Goal: Transaction & Acquisition: Purchase product/service

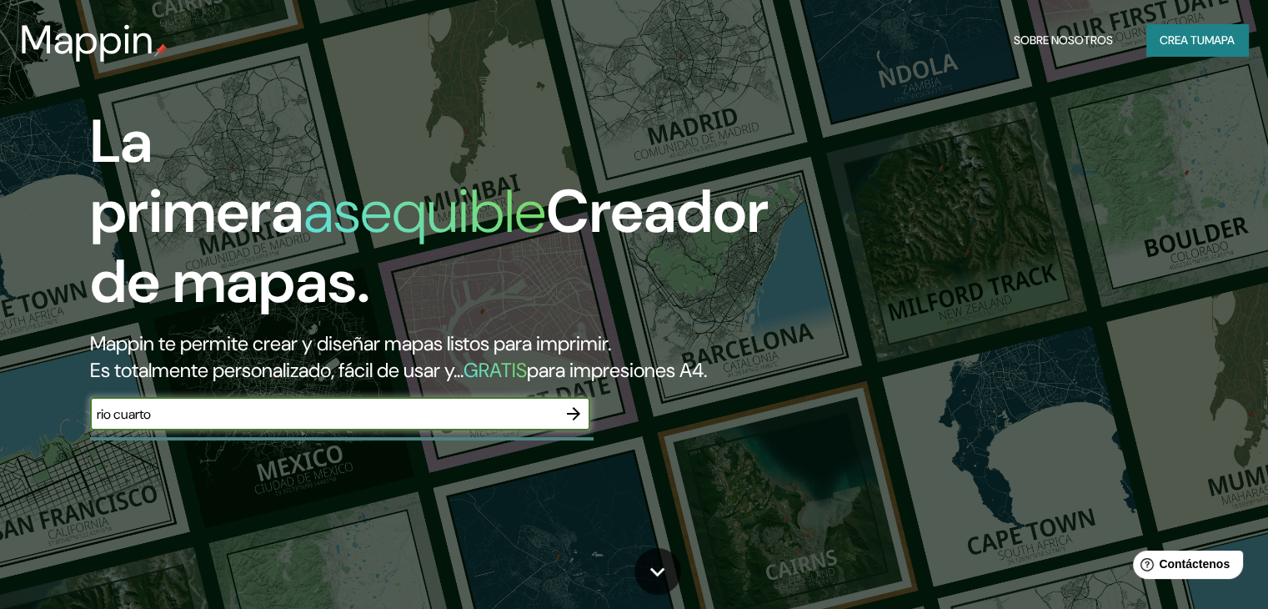
type input "rio cuarto"
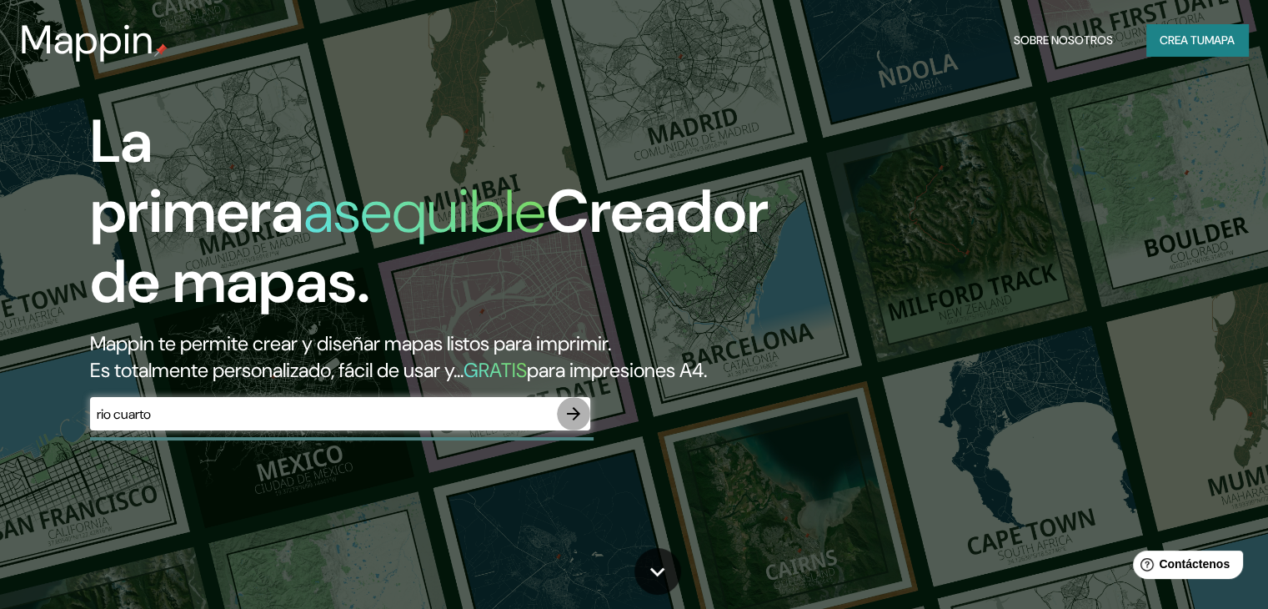
click at [571, 428] on button "button" at bounding box center [573, 413] width 33 height 33
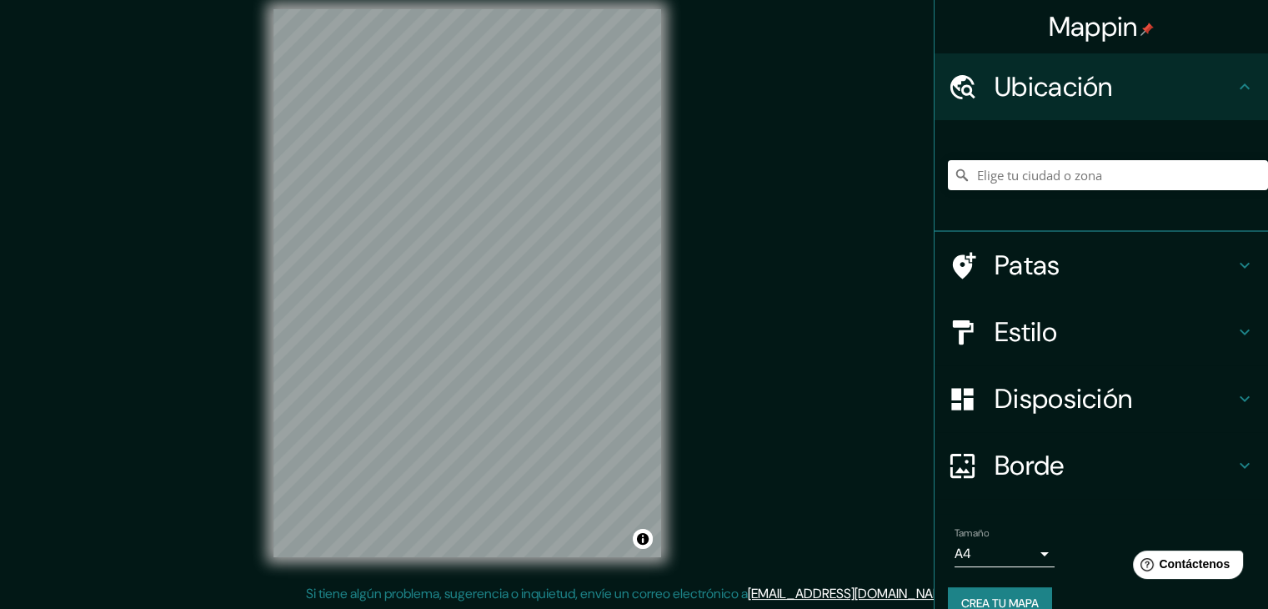
scroll to position [19, 0]
click at [1037, 259] on font "Patas" at bounding box center [1028, 265] width 66 height 35
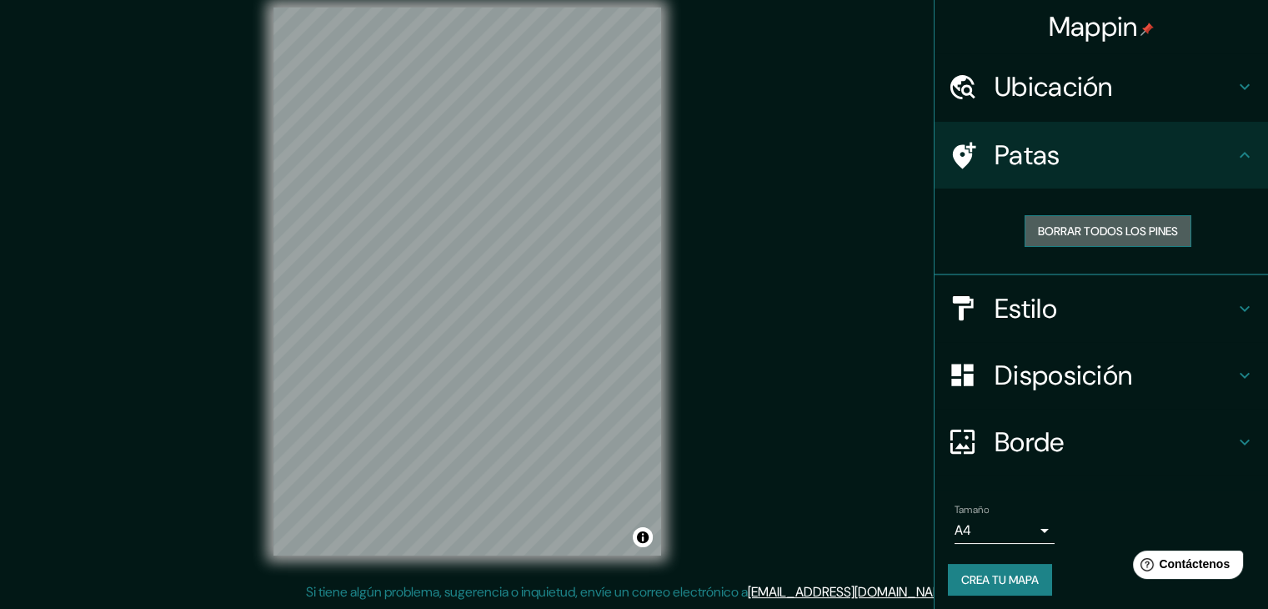
click at [1127, 231] on font "Borrar todos los pines" at bounding box center [1108, 230] width 140 height 15
click at [1048, 314] on h4 "Estilo" at bounding box center [1115, 308] width 240 height 33
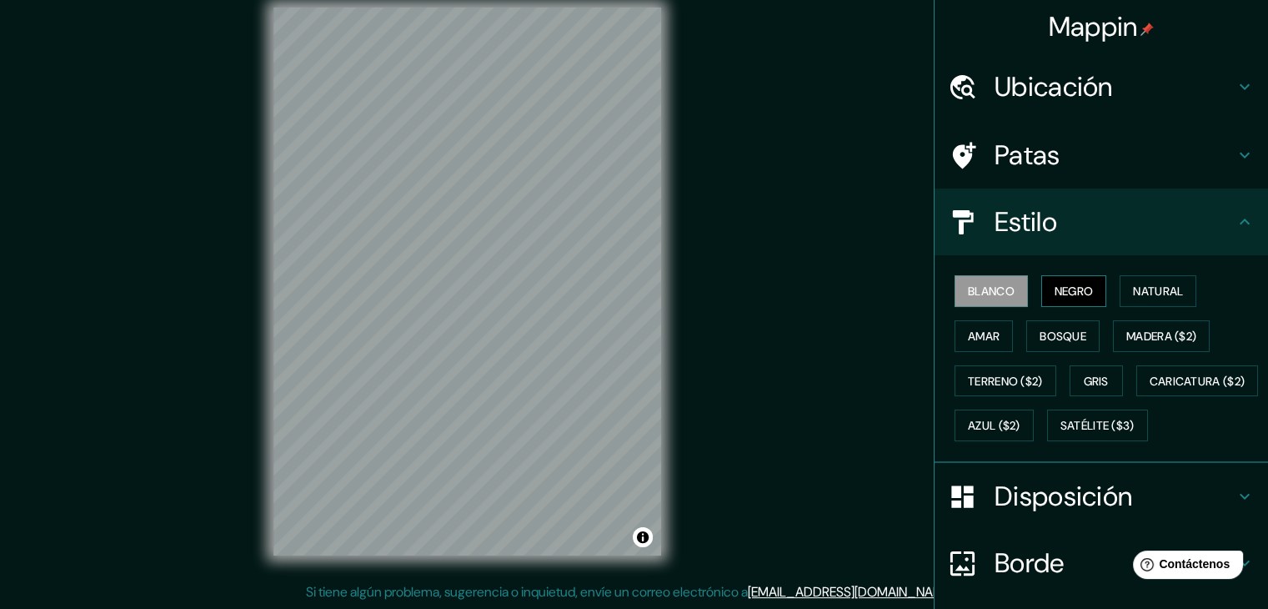
click at [1057, 280] on font "Negro" at bounding box center [1074, 291] width 39 height 22
click at [1152, 286] on font "Natural" at bounding box center [1158, 291] width 50 height 15
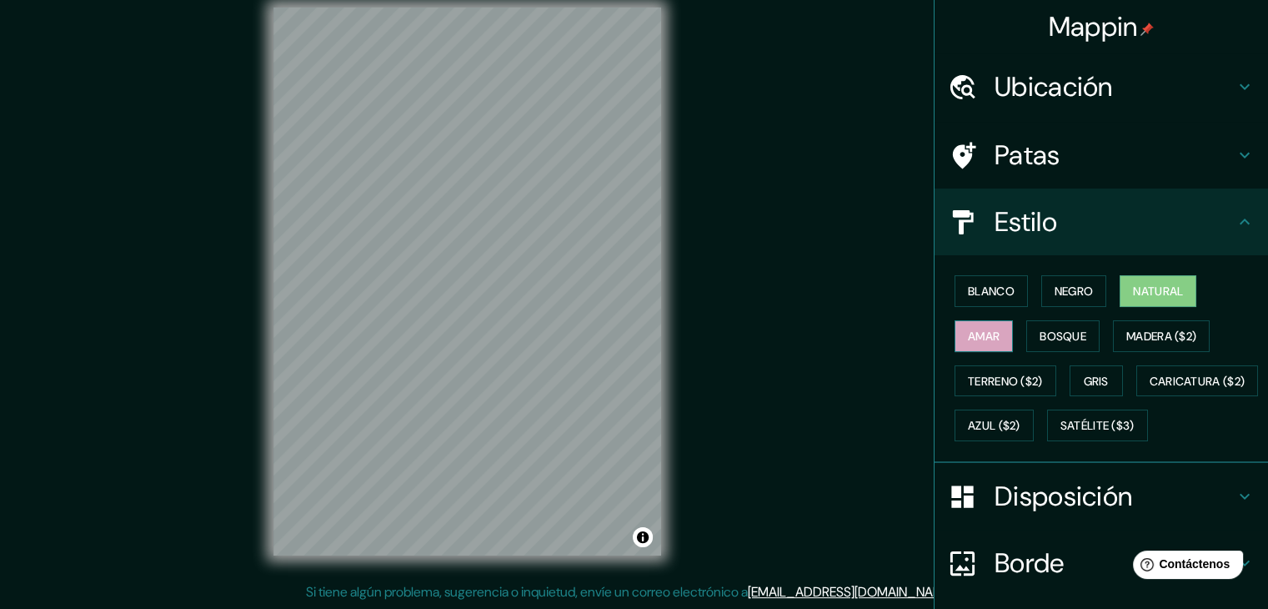
click at [955, 324] on button "Amar" at bounding box center [984, 336] width 58 height 32
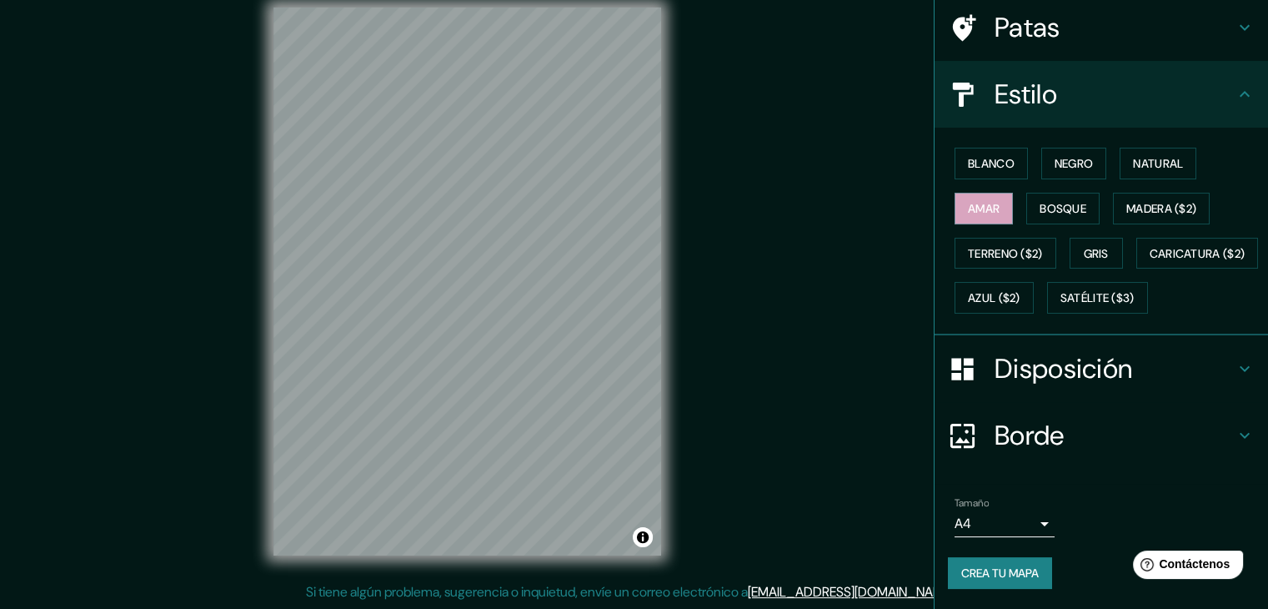
click at [1092, 354] on font "Disposición" at bounding box center [1064, 368] width 138 height 35
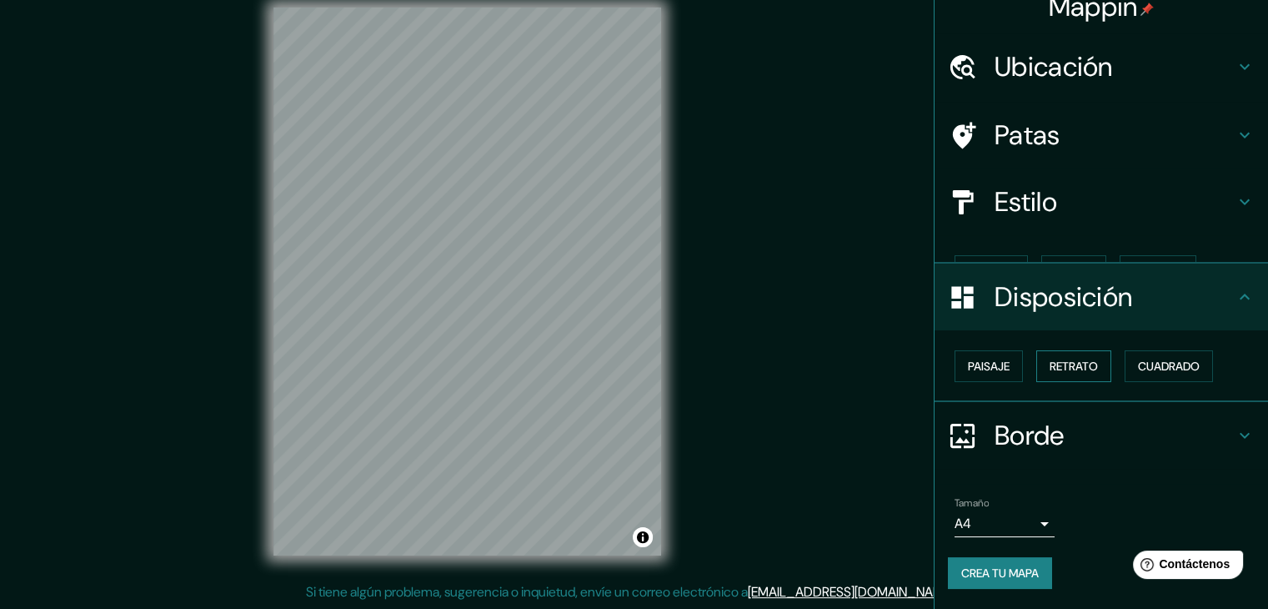
scroll to position [0, 0]
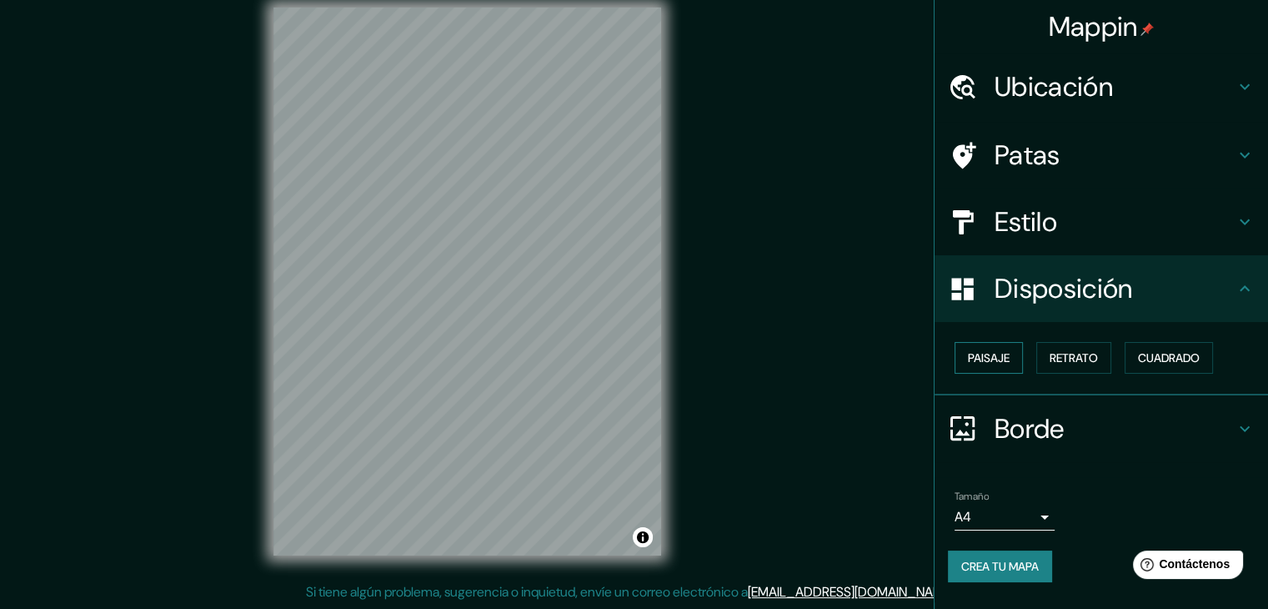
drag, startPoint x: 1005, startPoint y: 354, endPoint x: 1024, endPoint y: 357, distance: 19.3
click at [1008, 355] on font "Paisaje" at bounding box center [989, 357] width 42 height 15
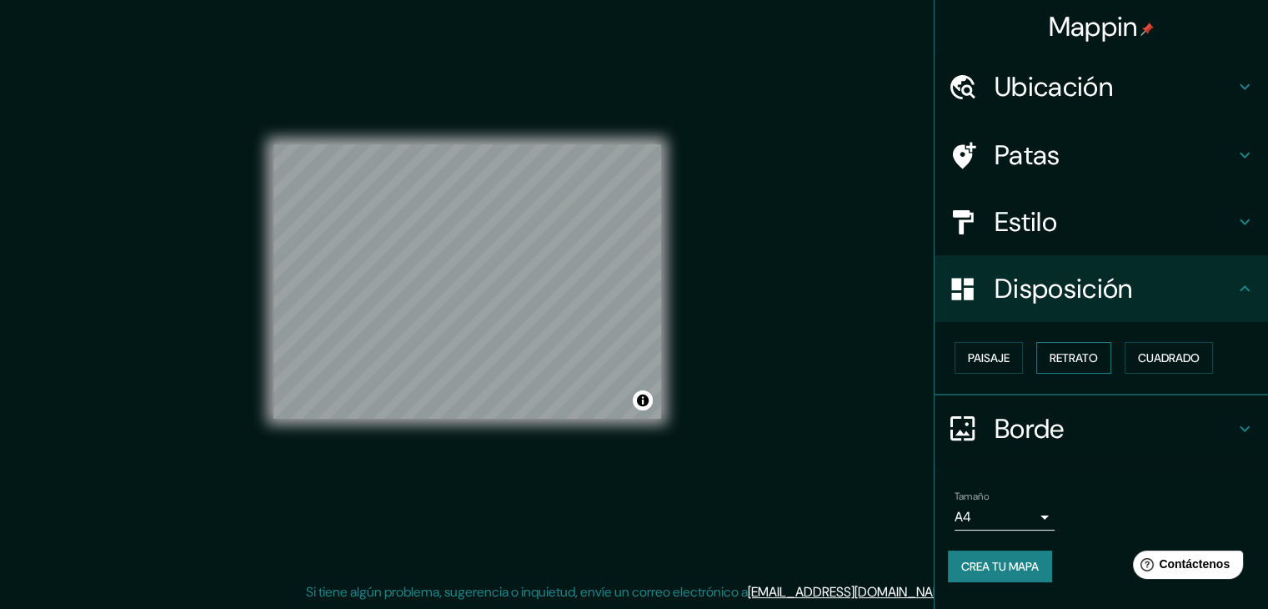
click at [1079, 356] on font "Retrato" at bounding box center [1074, 357] width 48 height 15
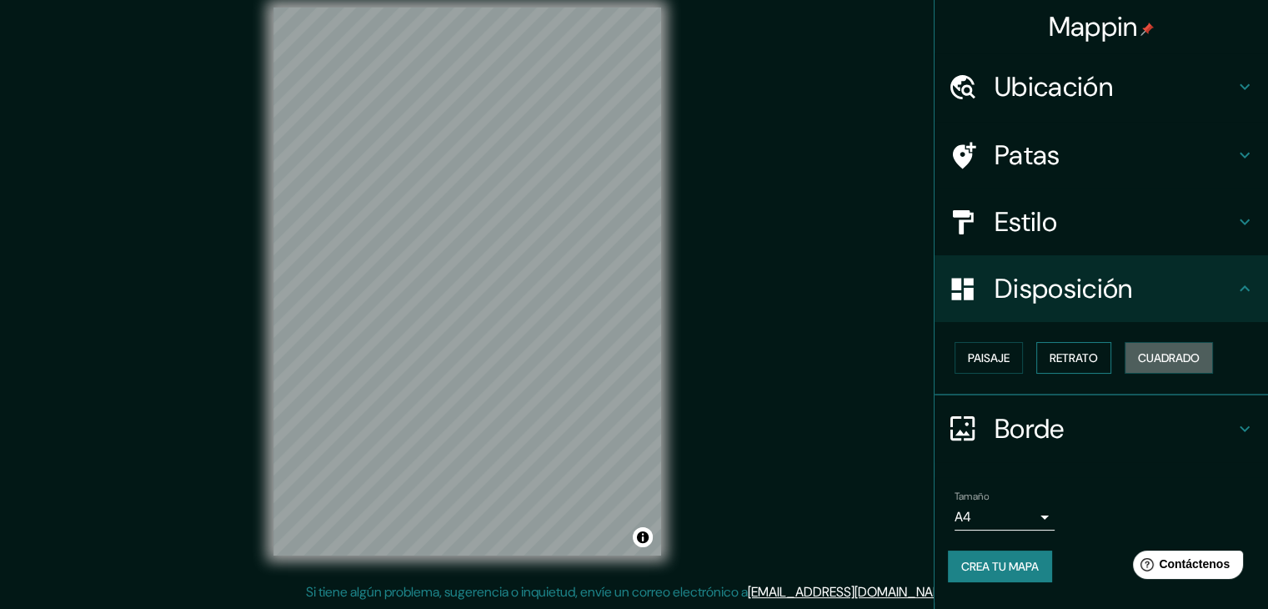
drag, startPoint x: 1157, startPoint y: 365, endPoint x: 1094, endPoint y: 364, distance: 63.4
click at [1147, 364] on font "Cuadrado" at bounding box center [1169, 358] width 62 height 22
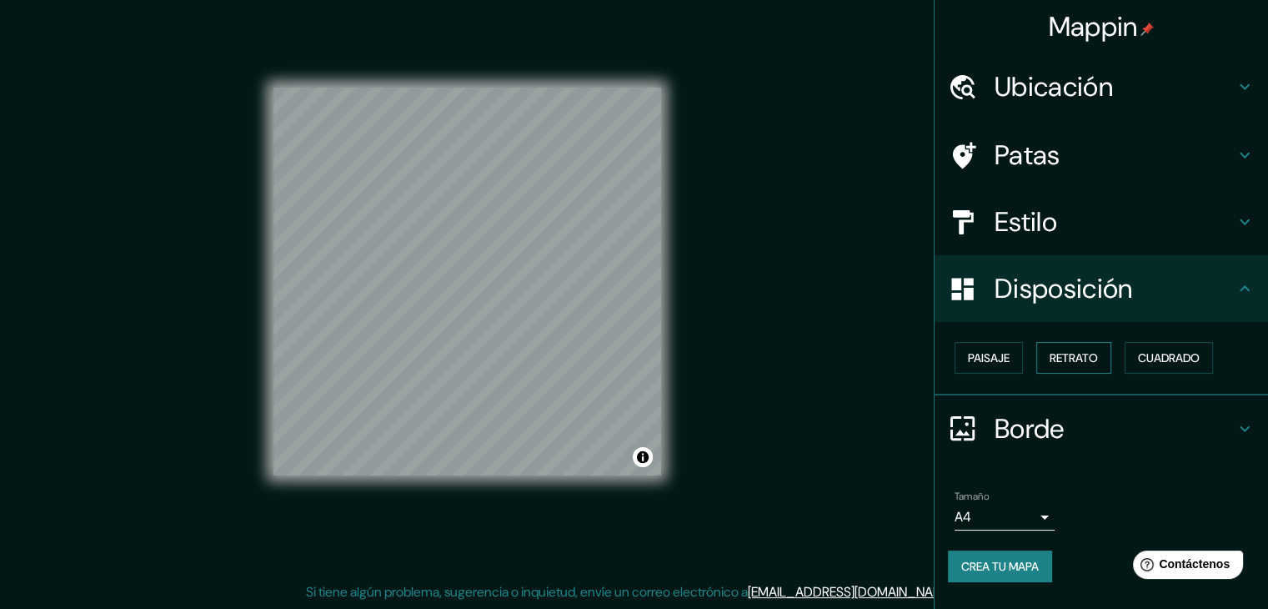
click at [1088, 363] on font "Retrato" at bounding box center [1074, 357] width 48 height 15
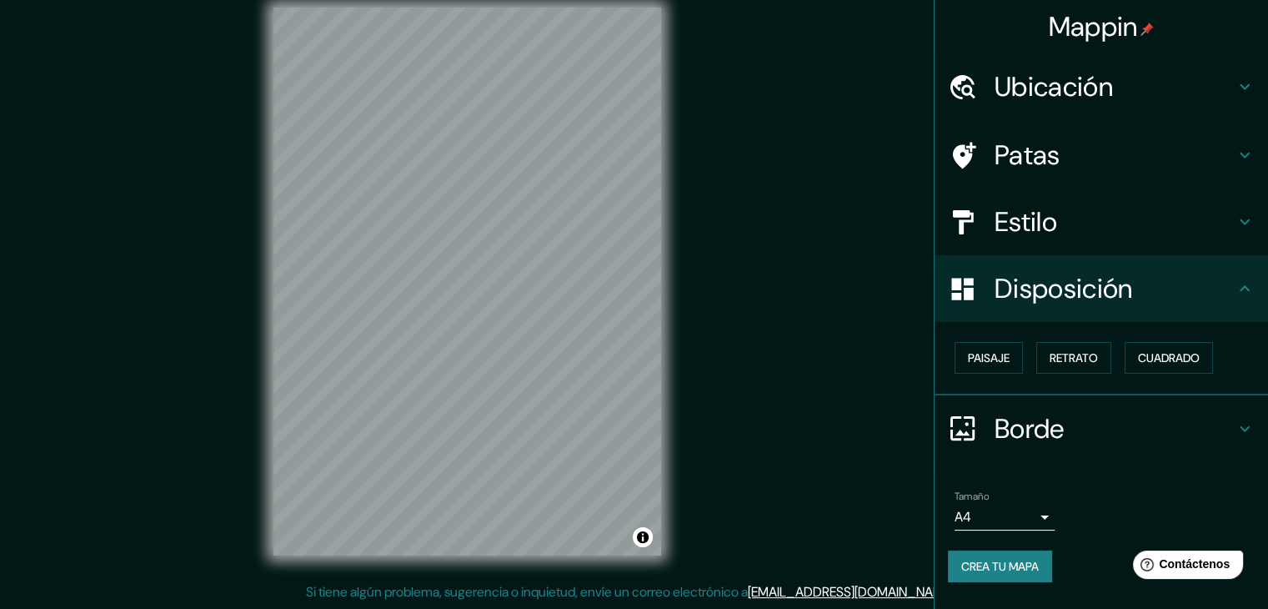
drag, startPoint x: 991, startPoint y: 360, endPoint x: 949, endPoint y: 364, distance: 41.8
click at [991, 359] on font "Paisaje" at bounding box center [989, 357] width 42 height 15
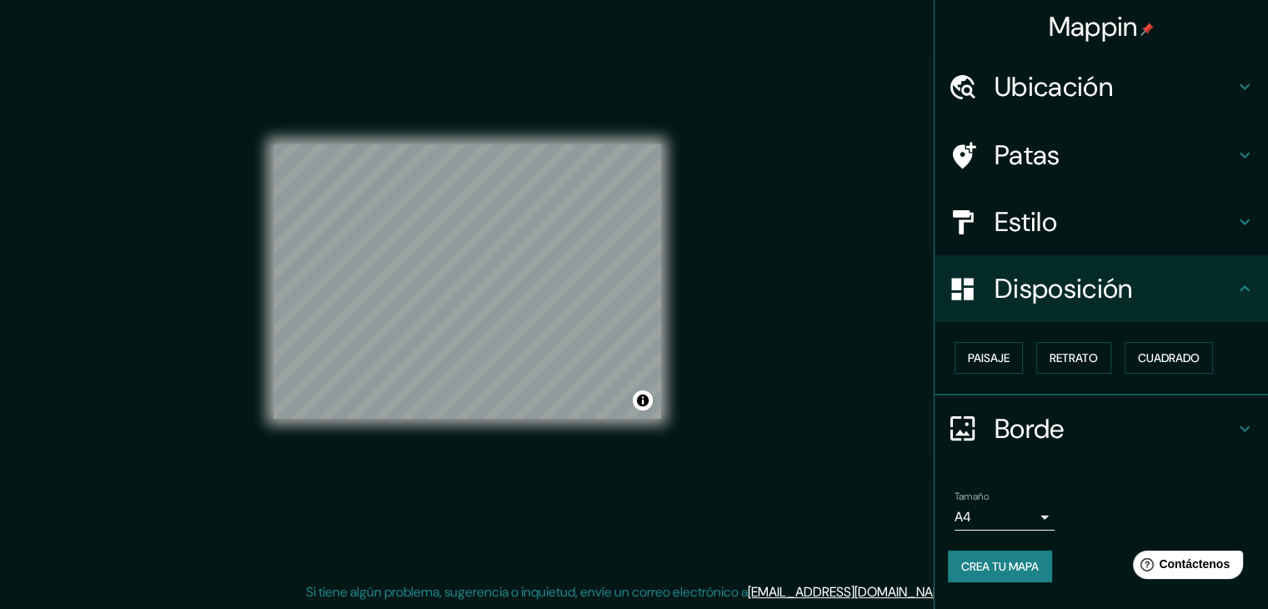
click at [1031, 425] on font "Borde" at bounding box center [1030, 428] width 70 height 35
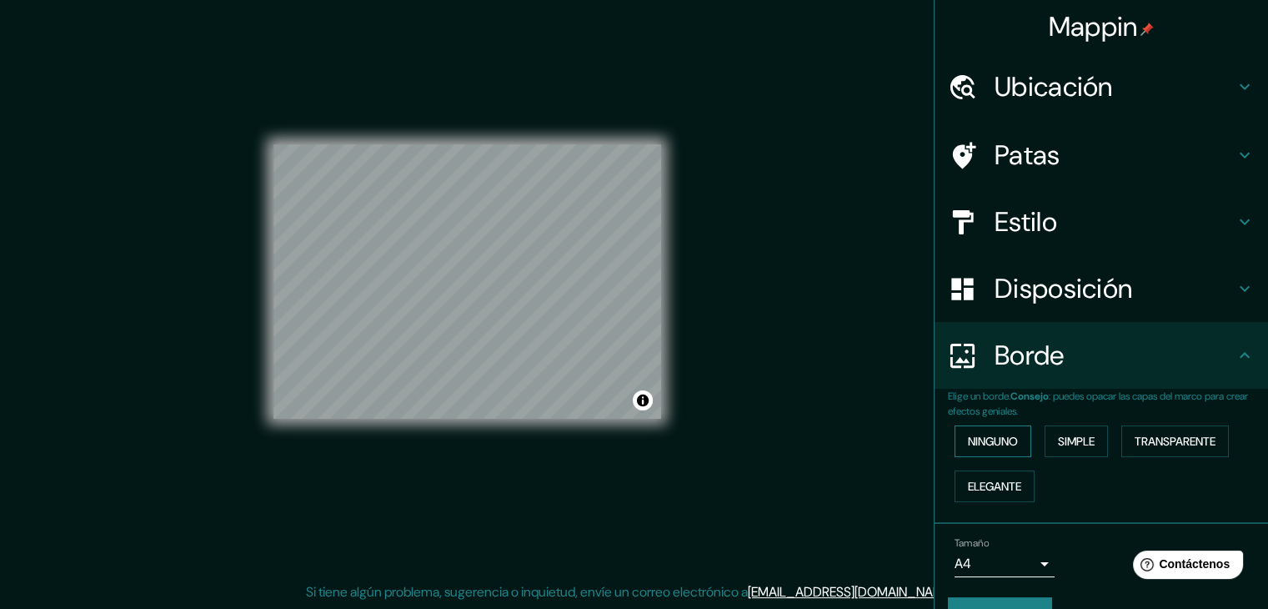
click at [1011, 438] on button "Ninguno" at bounding box center [993, 441] width 77 height 32
click at [1073, 440] on font "Simple" at bounding box center [1076, 441] width 37 height 15
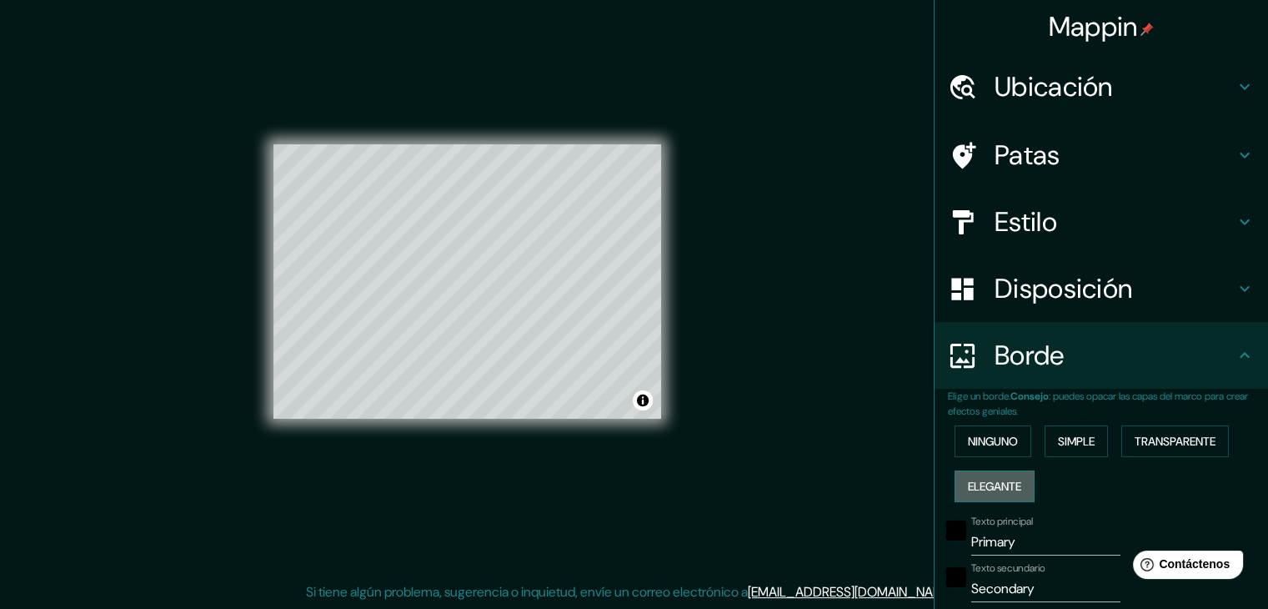
drag, startPoint x: 989, startPoint y: 483, endPoint x: 1000, endPoint y: 484, distance: 10.9
click at [991, 483] on font "Elegante" at bounding box center [994, 486] width 53 height 15
drag, startPoint x: 980, startPoint y: 440, endPoint x: 996, endPoint y: 446, distance: 16.9
click at [981, 440] on font "Ninguno" at bounding box center [993, 441] width 50 height 15
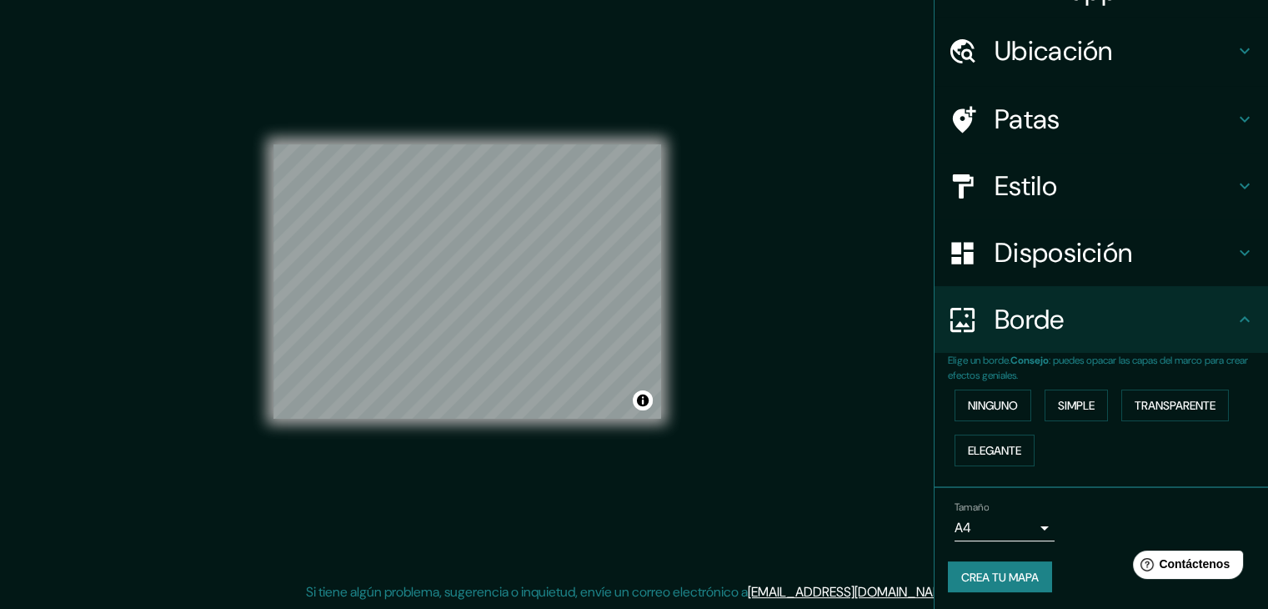
scroll to position [38, 0]
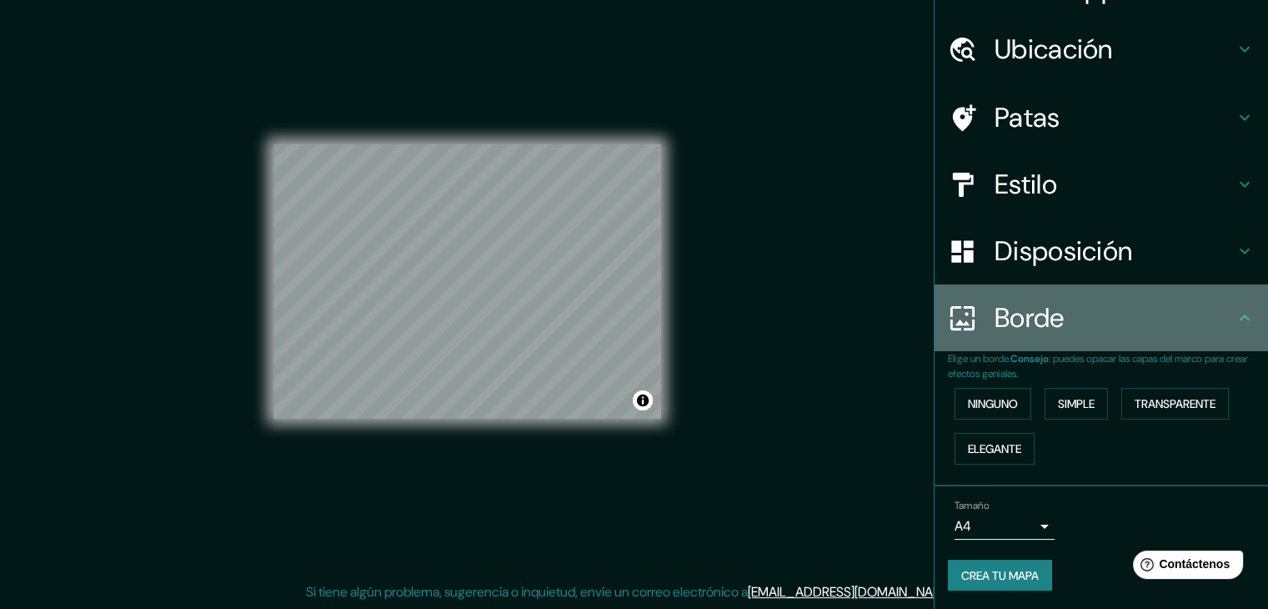
click at [1064, 334] on div "Borde" at bounding box center [1102, 317] width 334 height 67
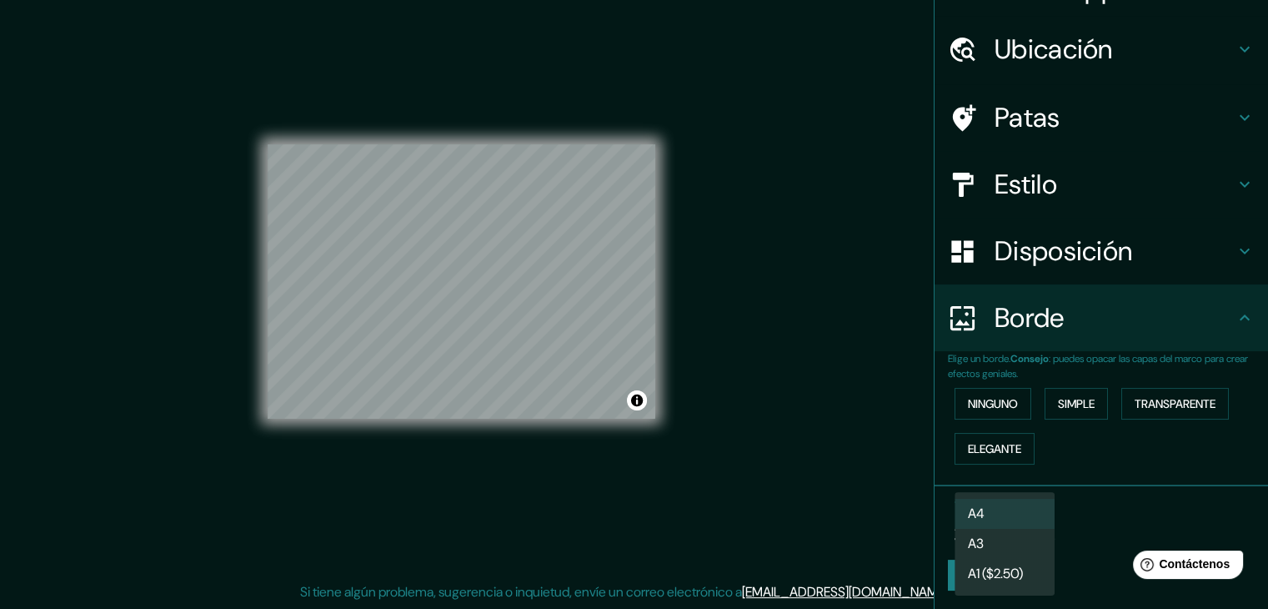
click at [1021, 514] on body "Mappin Ubicación Patas Estilo Disposición Borde Elige un borde. Consejo : puede…" at bounding box center [634, 285] width 1268 height 609
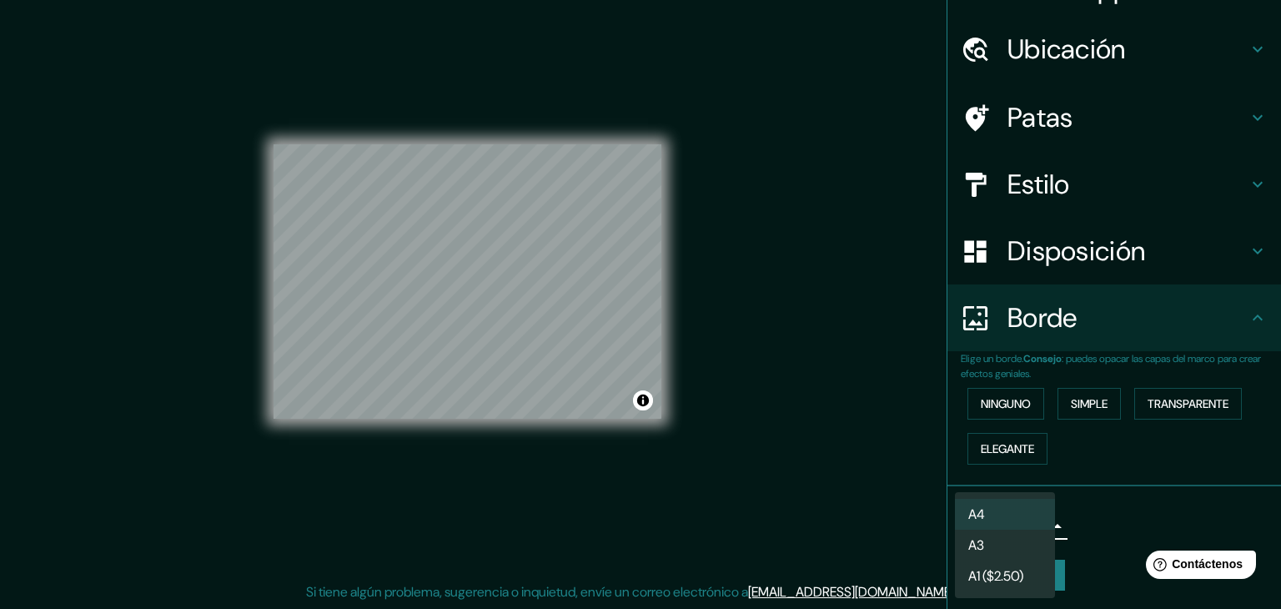
click at [990, 542] on li "A3" at bounding box center [1005, 545] width 100 height 31
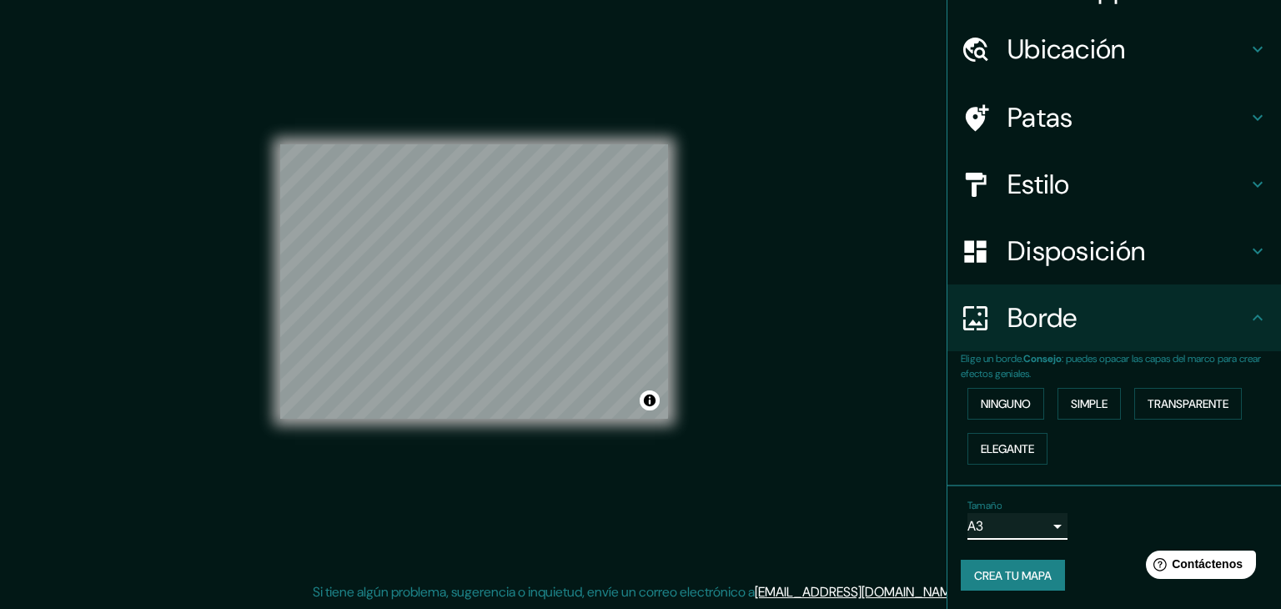
type input "a4"
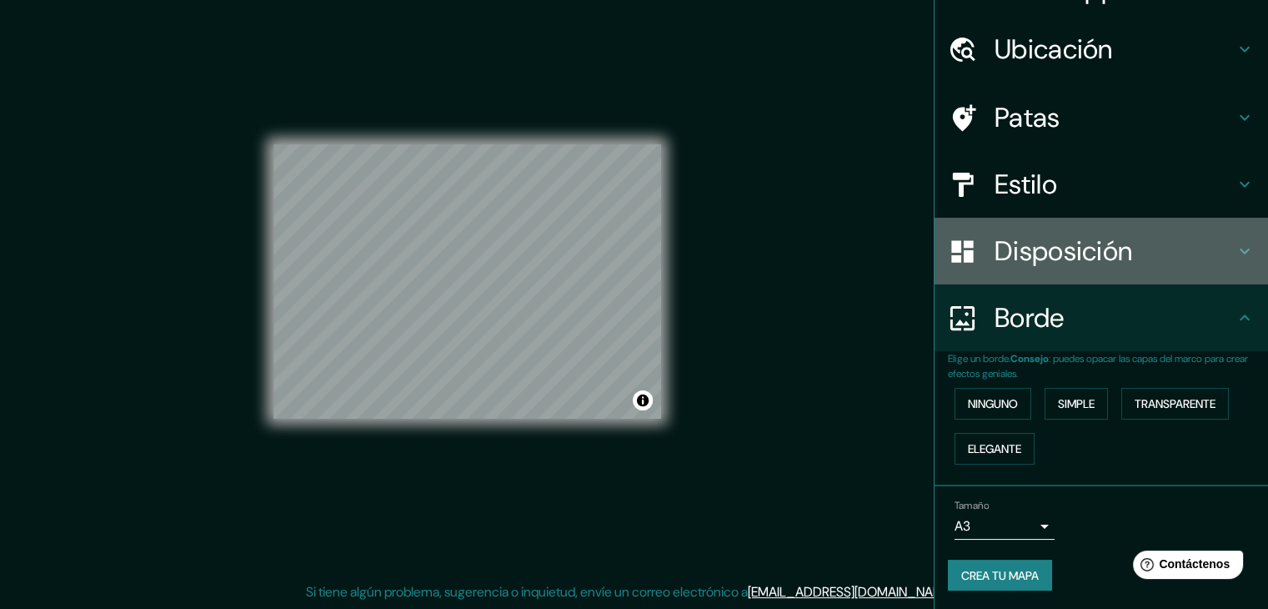
click at [1127, 255] on h4 "Disposición" at bounding box center [1115, 250] width 240 height 33
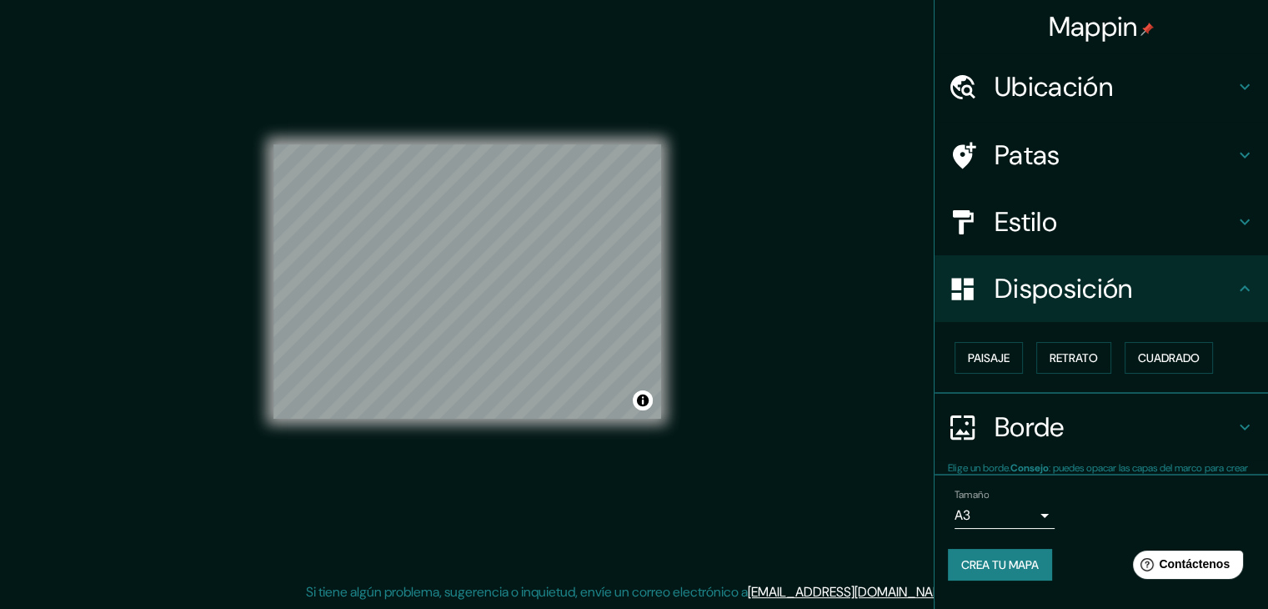
scroll to position [0, 0]
click at [1001, 351] on font "Paisaje" at bounding box center [989, 357] width 42 height 15
click at [1046, 227] on font "Estilo" at bounding box center [1026, 221] width 63 height 35
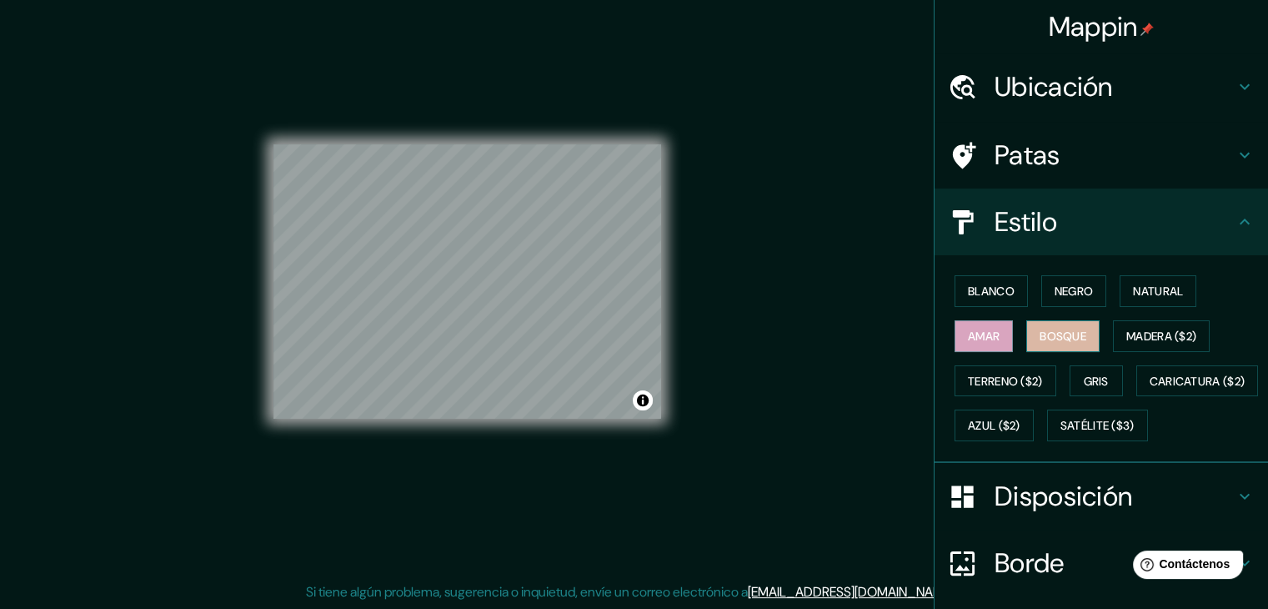
click at [1040, 344] on font "Bosque" at bounding box center [1063, 336] width 47 height 22
click at [1004, 294] on button "Blanco" at bounding box center [991, 291] width 73 height 32
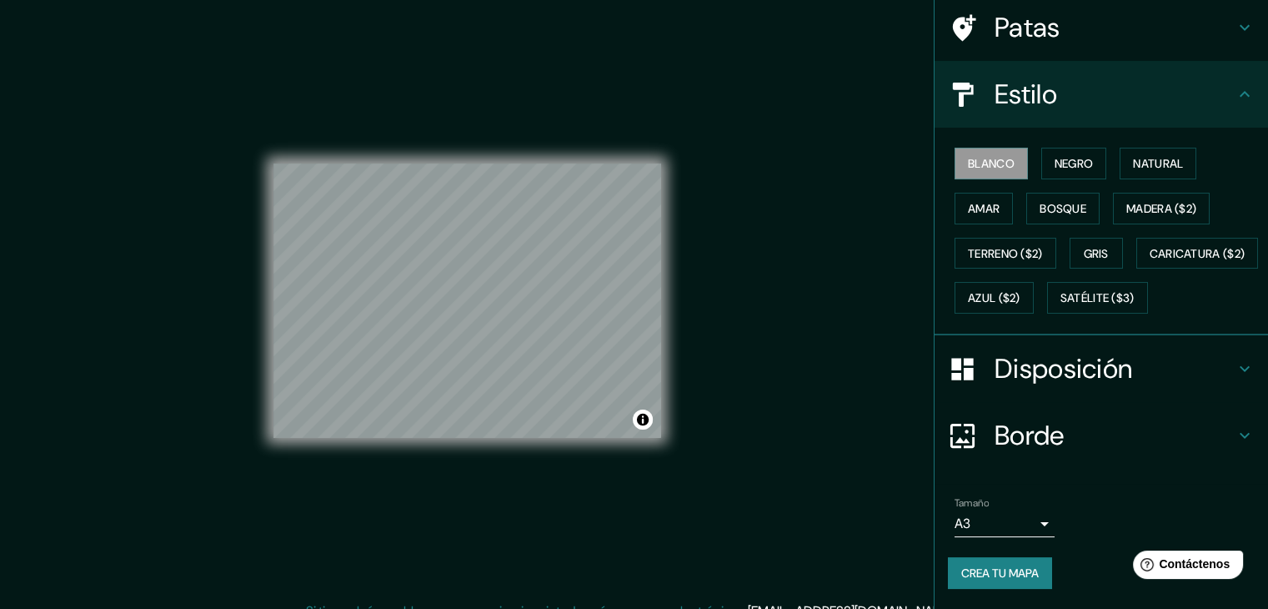
scroll to position [168, 0]
click at [998, 568] on font "Crea tu mapa" at bounding box center [1000, 572] width 78 height 15
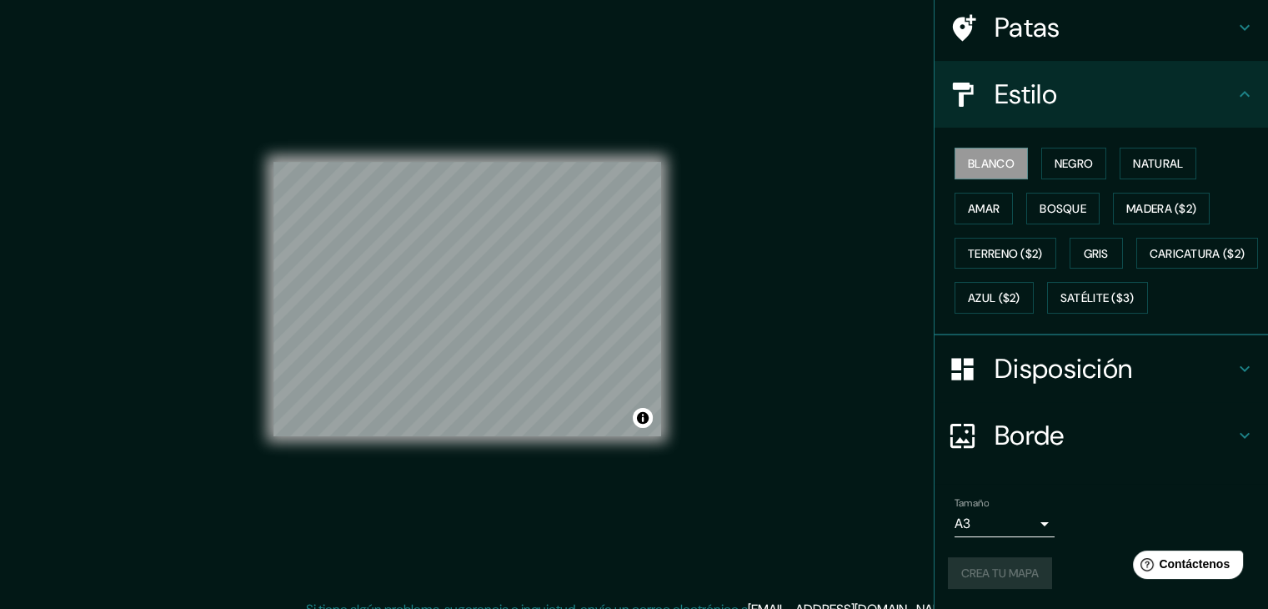
scroll to position [19, 0]
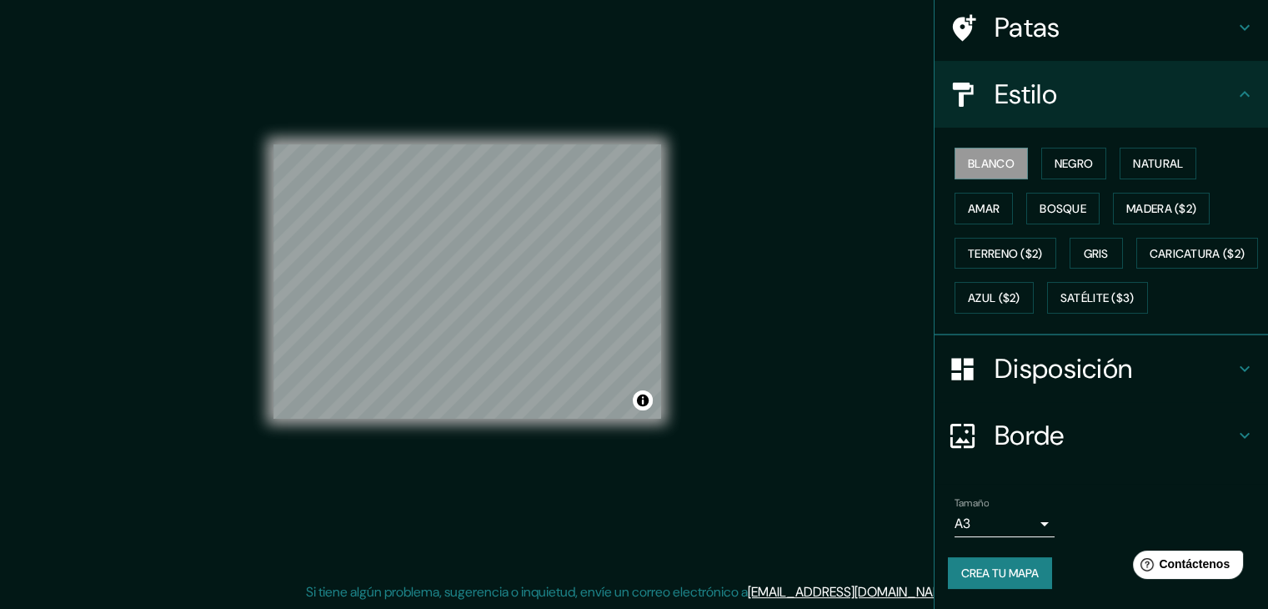
click at [991, 578] on font "Crea tu mapa" at bounding box center [1000, 572] width 78 height 15
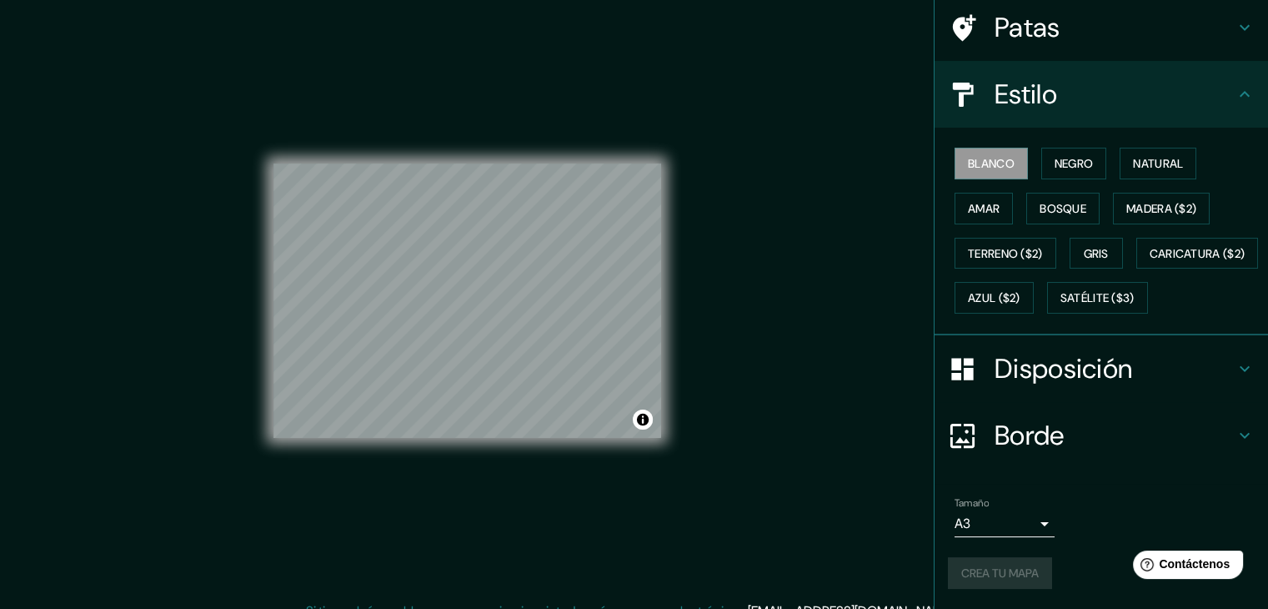
scroll to position [0, 0]
click at [992, 568] on div "Crea tu mapa" at bounding box center [1101, 573] width 307 height 32
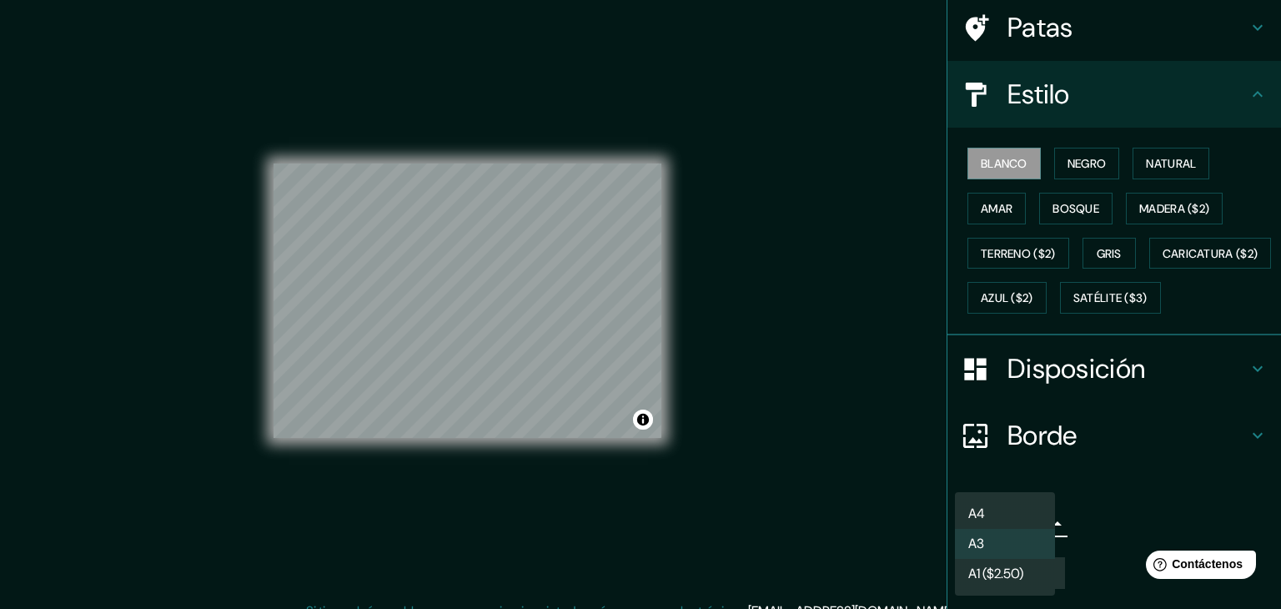
click at [1016, 521] on body "Mappin Ubicación Patas Estilo Blanco Negro Natural Amar Bosque Madera ($2) Terr…" at bounding box center [640, 304] width 1281 height 609
click at [1011, 528] on li "A3" at bounding box center [1005, 540] width 100 height 31
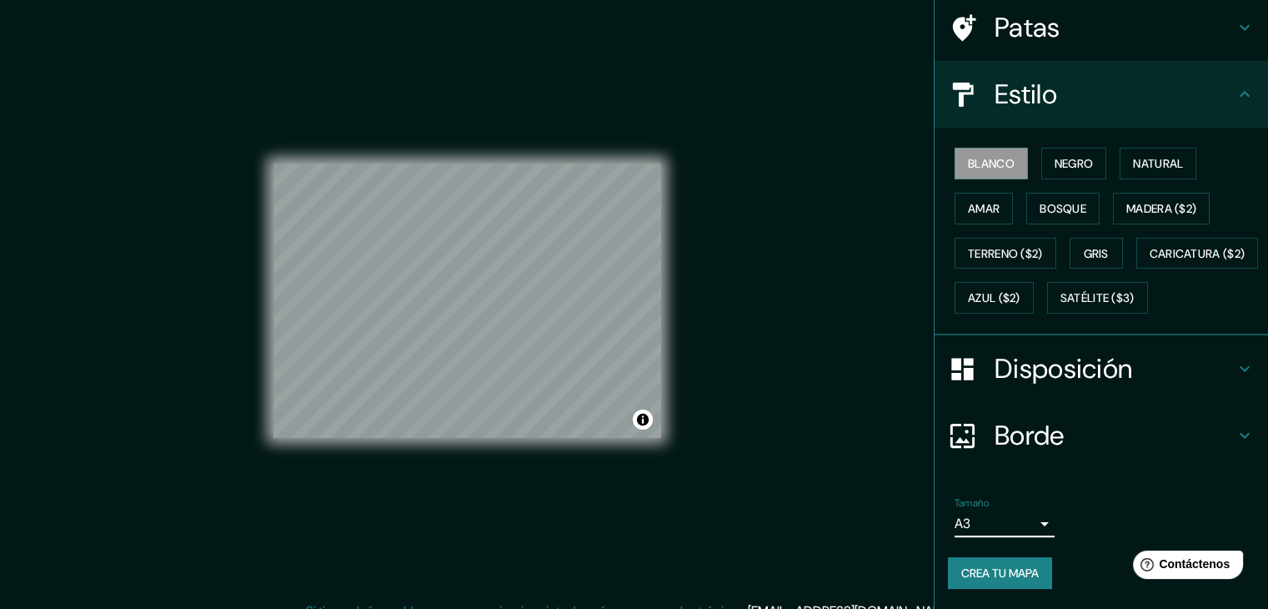
click at [1014, 565] on font "Crea tu mapa" at bounding box center [1000, 572] width 78 height 15
click at [1046, 357] on font "Disposición" at bounding box center [1064, 368] width 138 height 35
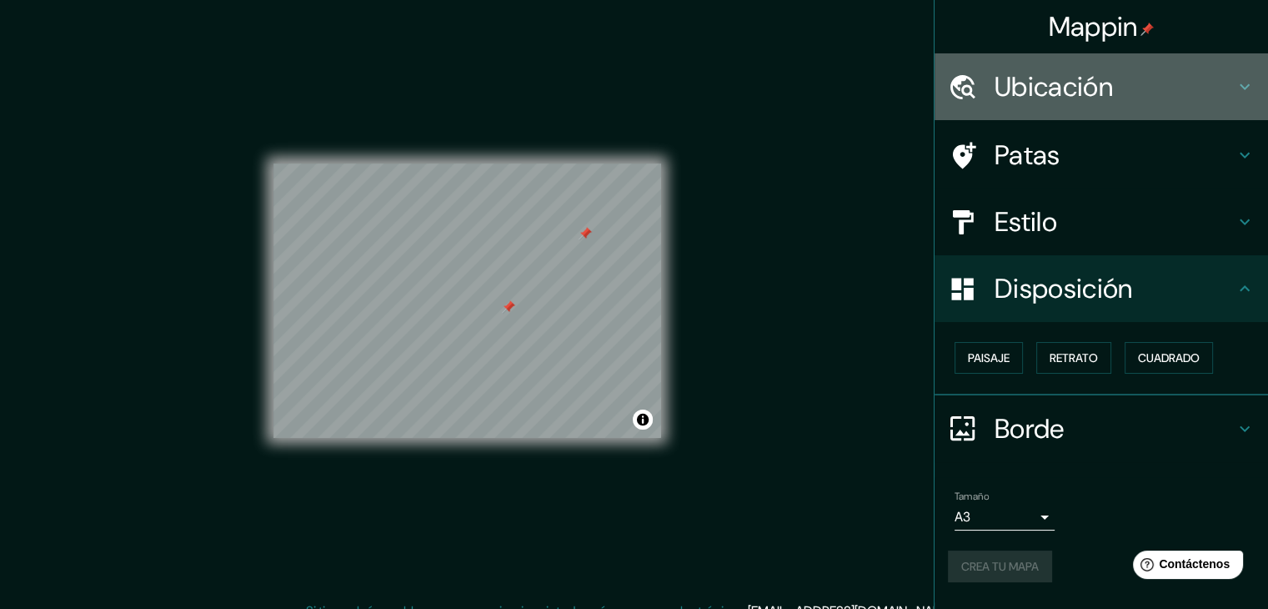
click at [1060, 98] on font "Ubicación" at bounding box center [1054, 86] width 118 height 35
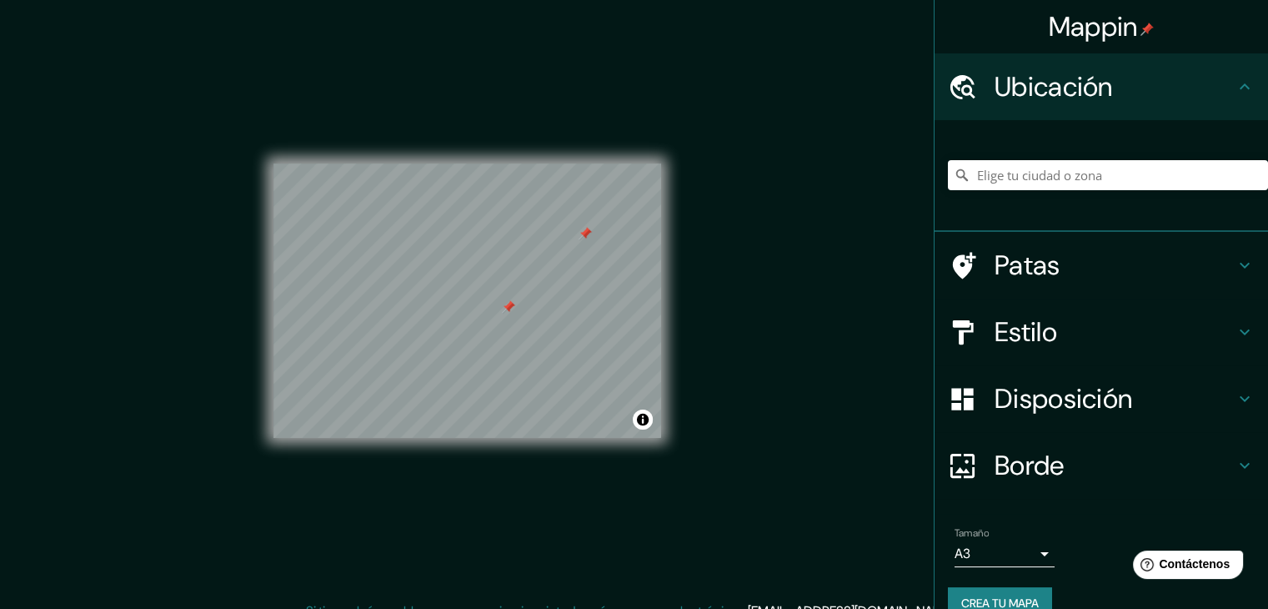
click at [1018, 256] on font "Patas" at bounding box center [1028, 265] width 66 height 35
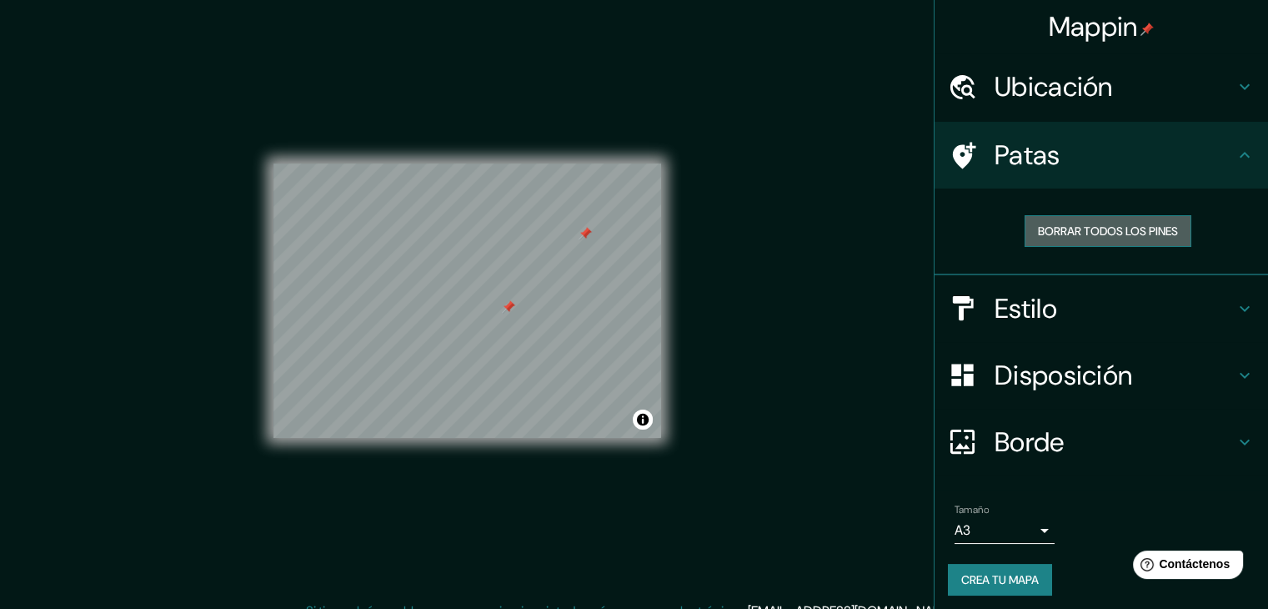
click at [1075, 223] on font "Borrar todos los pines" at bounding box center [1108, 230] width 140 height 15
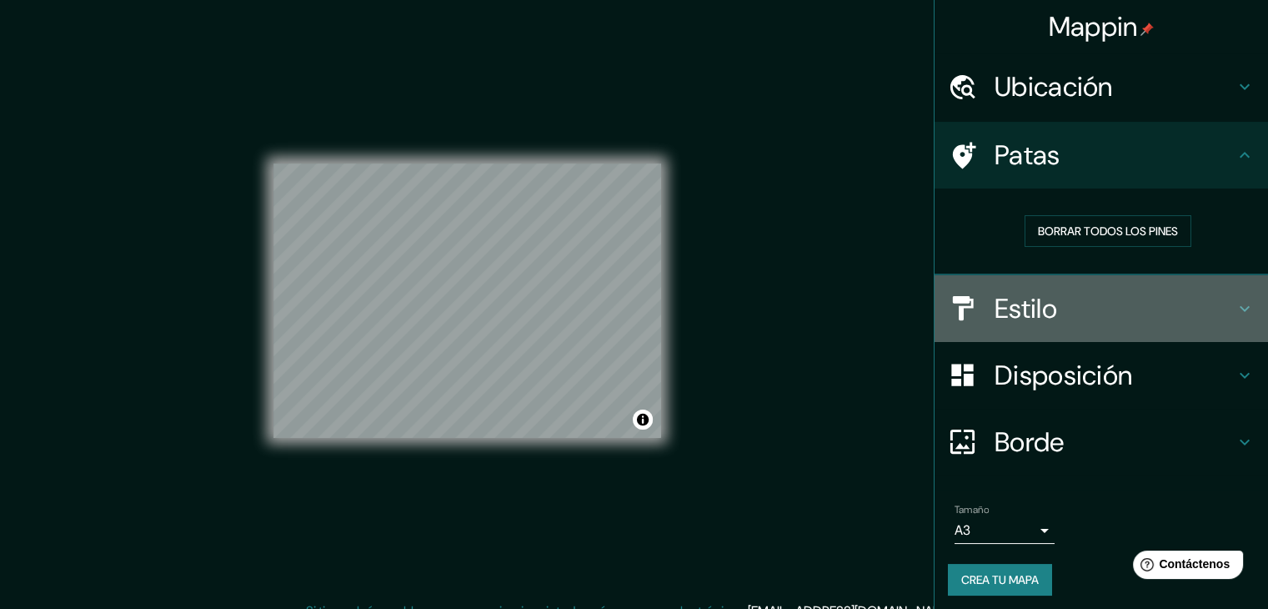
click at [1044, 301] on font "Estilo" at bounding box center [1026, 308] width 63 height 35
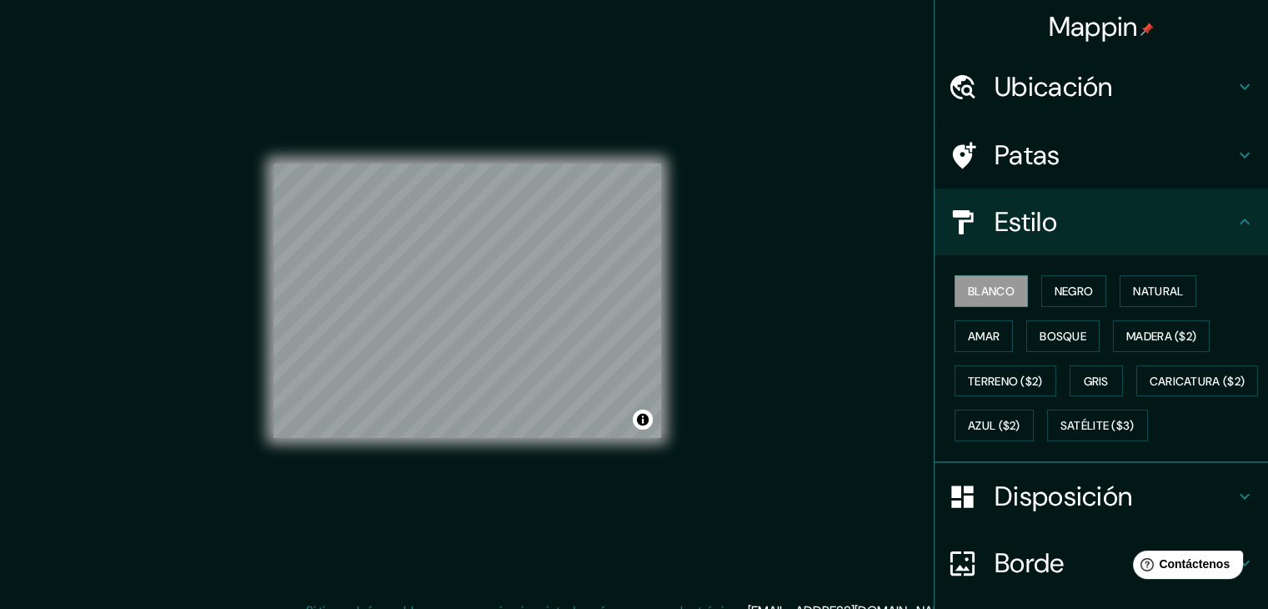
click at [1031, 214] on font "Estilo" at bounding box center [1026, 221] width 63 height 35
click at [1190, 212] on h4 "Estilo" at bounding box center [1115, 221] width 240 height 33
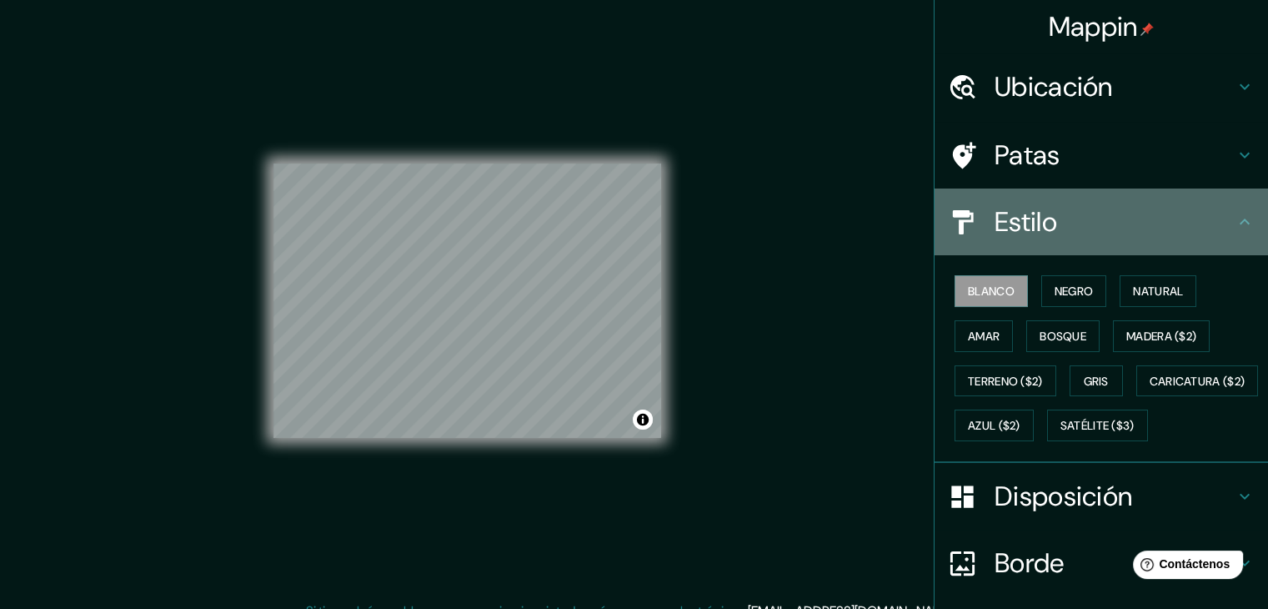
click at [1240, 220] on icon at bounding box center [1245, 221] width 10 height 6
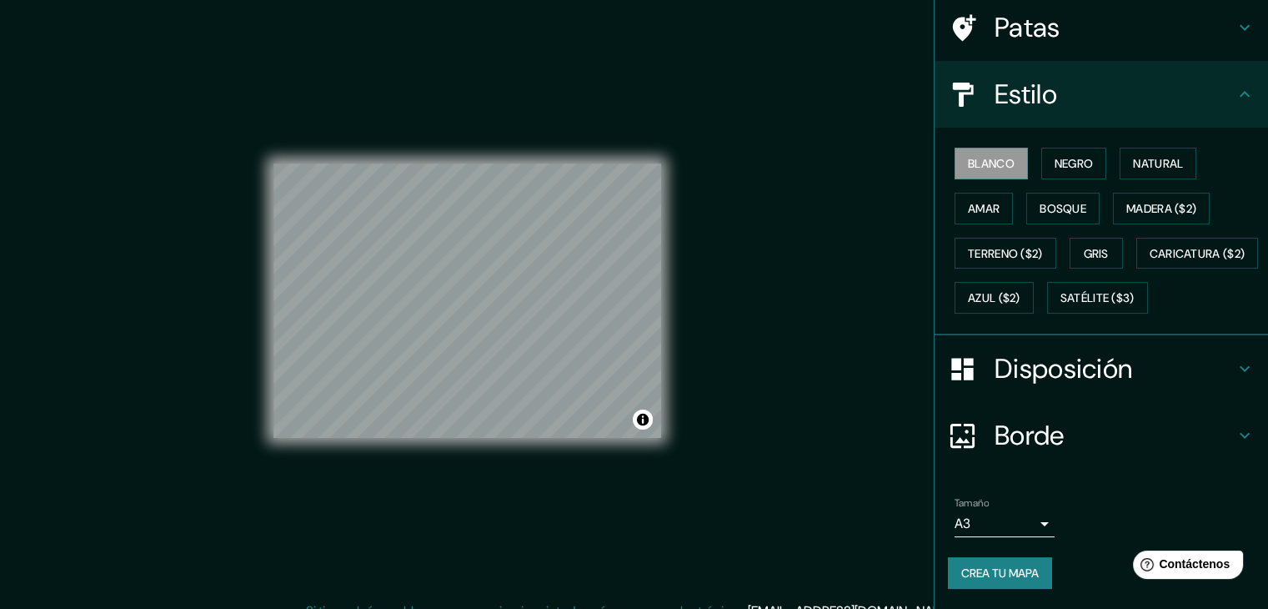
click at [1172, 355] on h4 "Disposición" at bounding box center [1115, 368] width 240 height 33
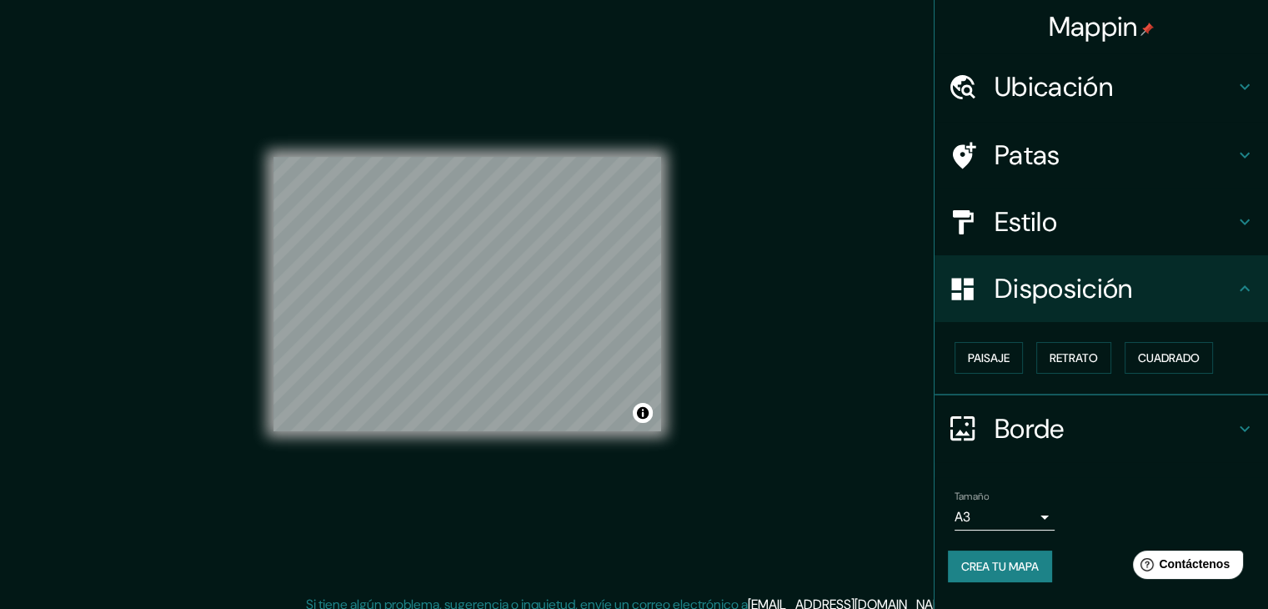
scroll to position [19, 0]
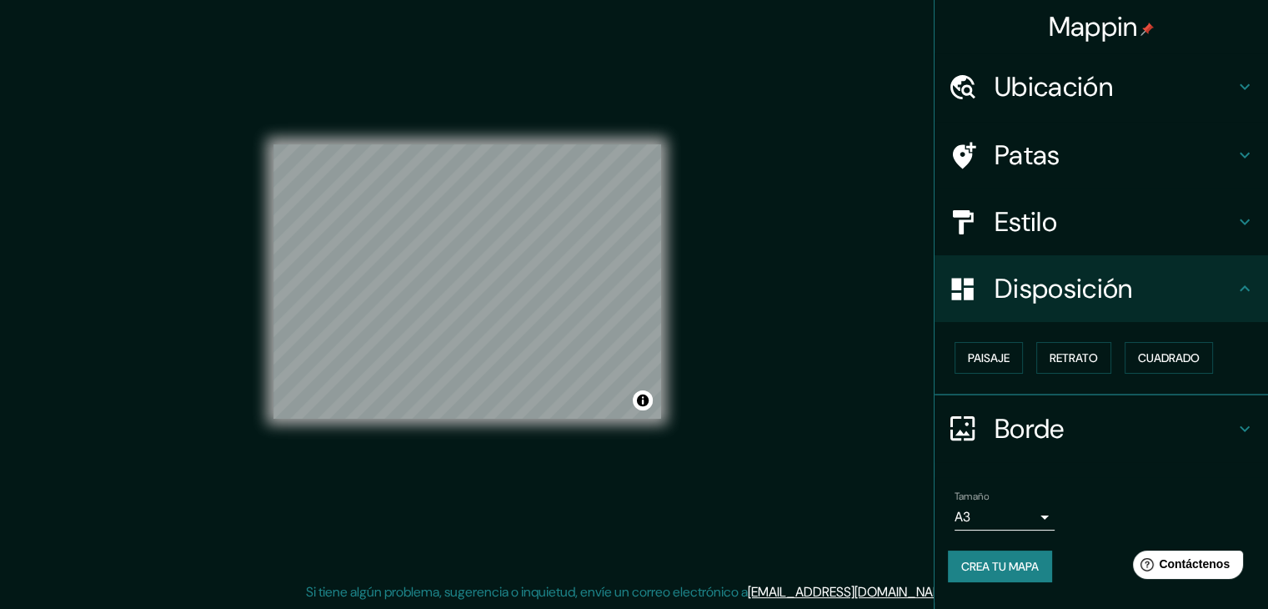
click at [1006, 567] on font "Crea tu mapa" at bounding box center [1000, 566] width 78 height 15
click at [1031, 571] on div "Crea tu mapa" at bounding box center [1101, 566] width 307 height 32
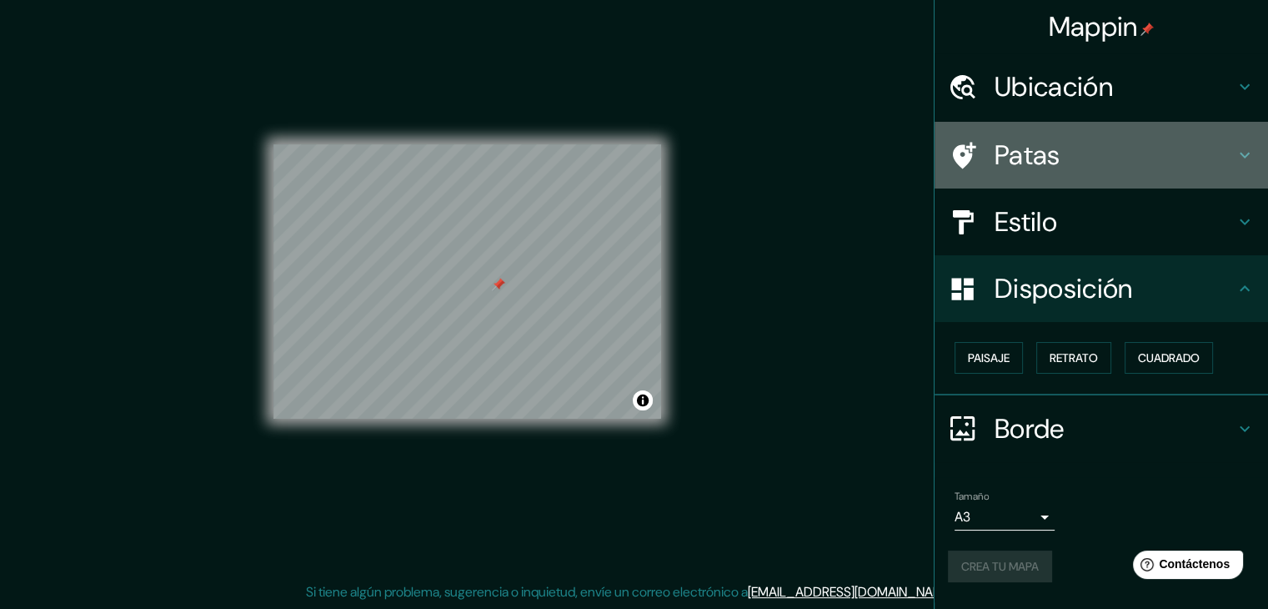
drag, startPoint x: 677, startPoint y: 379, endPoint x: 1063, endPoint y: 168, distance: 440.0
click at [1057, 170] on font "Patas" at bounding box center [1028, 155] width 66 height 35
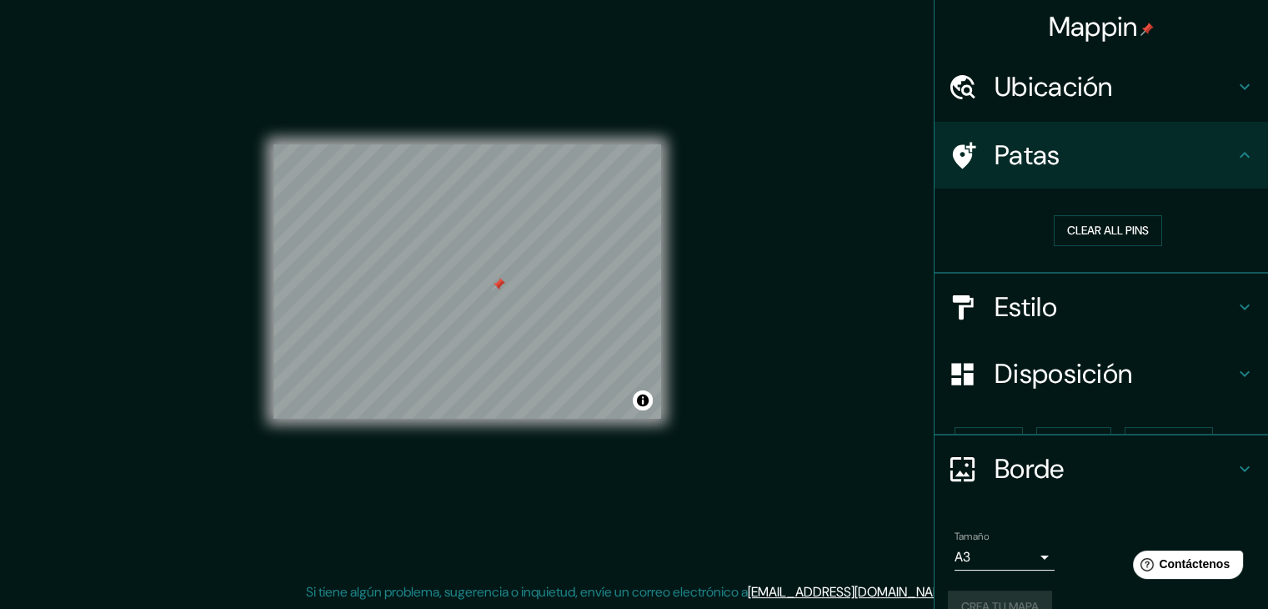
click at [1069, 156] on h4 "Patas" at bounding box center [1115, 154] width 240 height 33
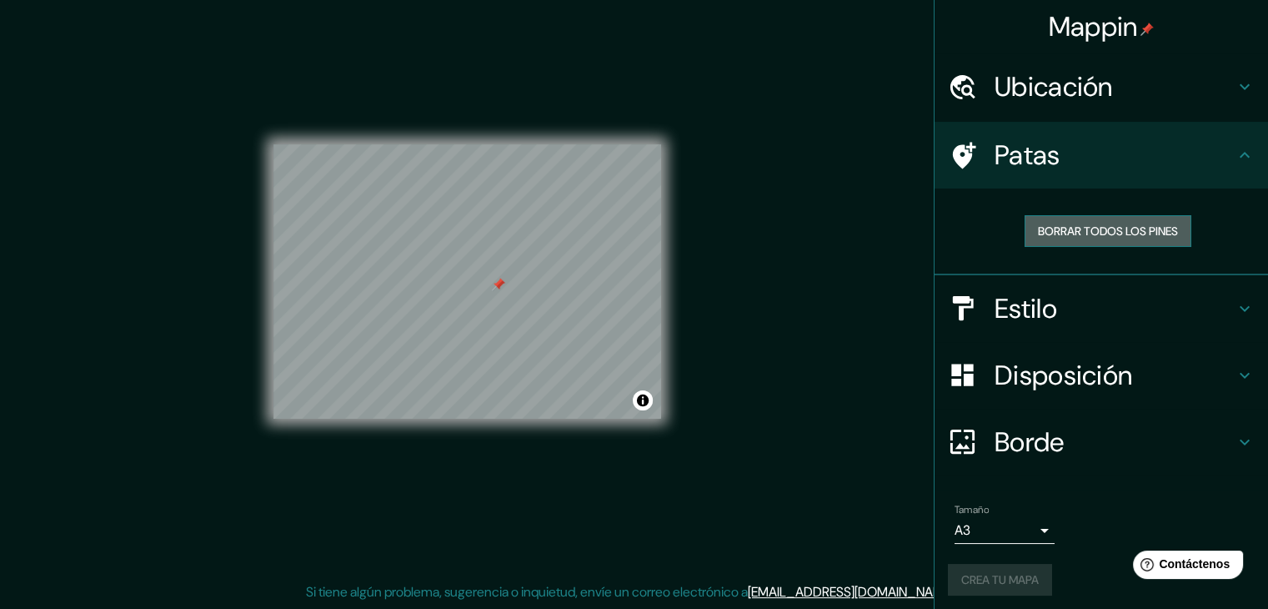
click at [1076, 221] on font "Borrar todos los pines" at bounding box center [1108, 231] width 140 height 22
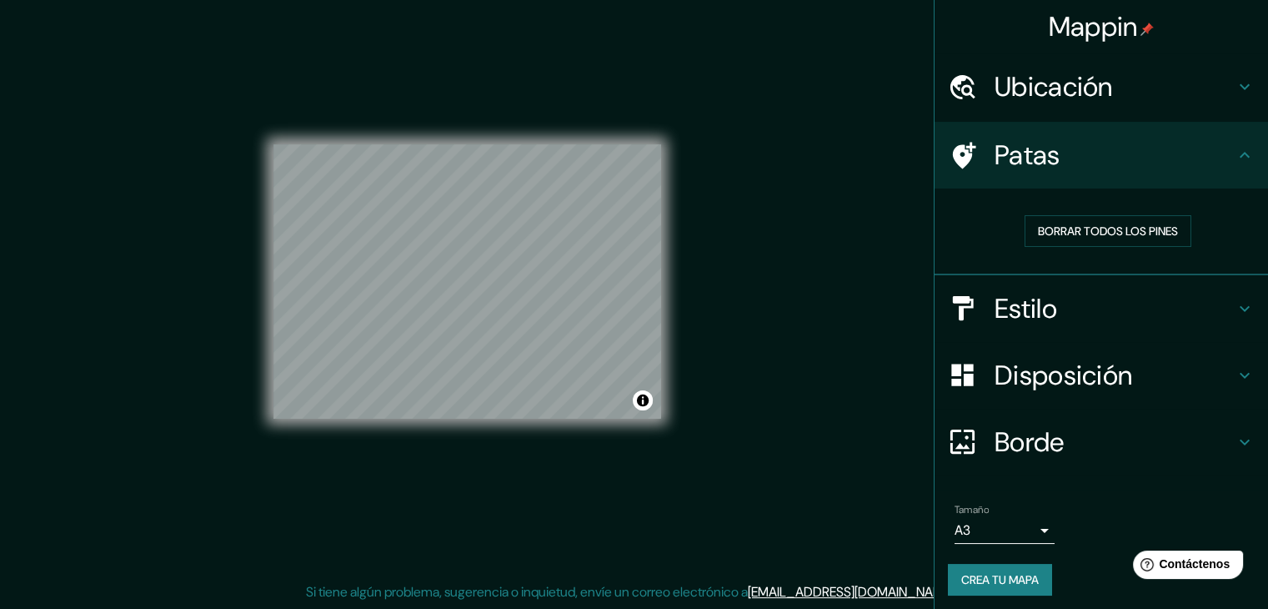
scroll to position [4, 0]
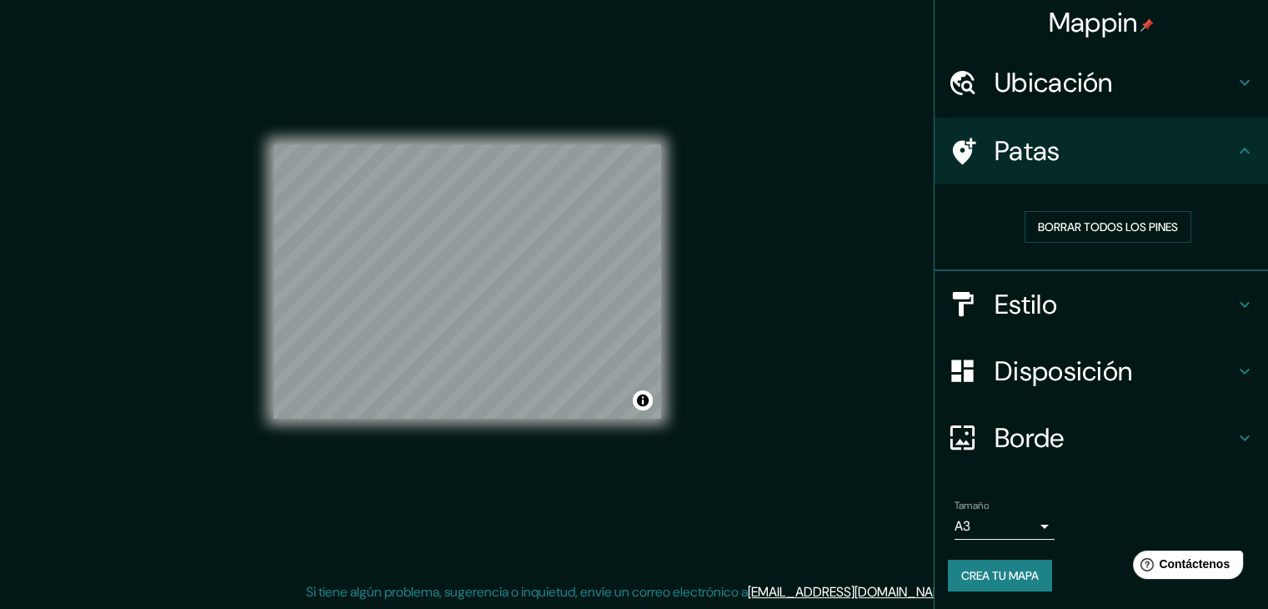
click at [977, 581] on font "Crea tu mapa" at bounding box center [1000, 576] width 78 height 22
click at [977, 580] on div "Crea tu mapa" at bounding box center [1101, 576] width 307 height 32
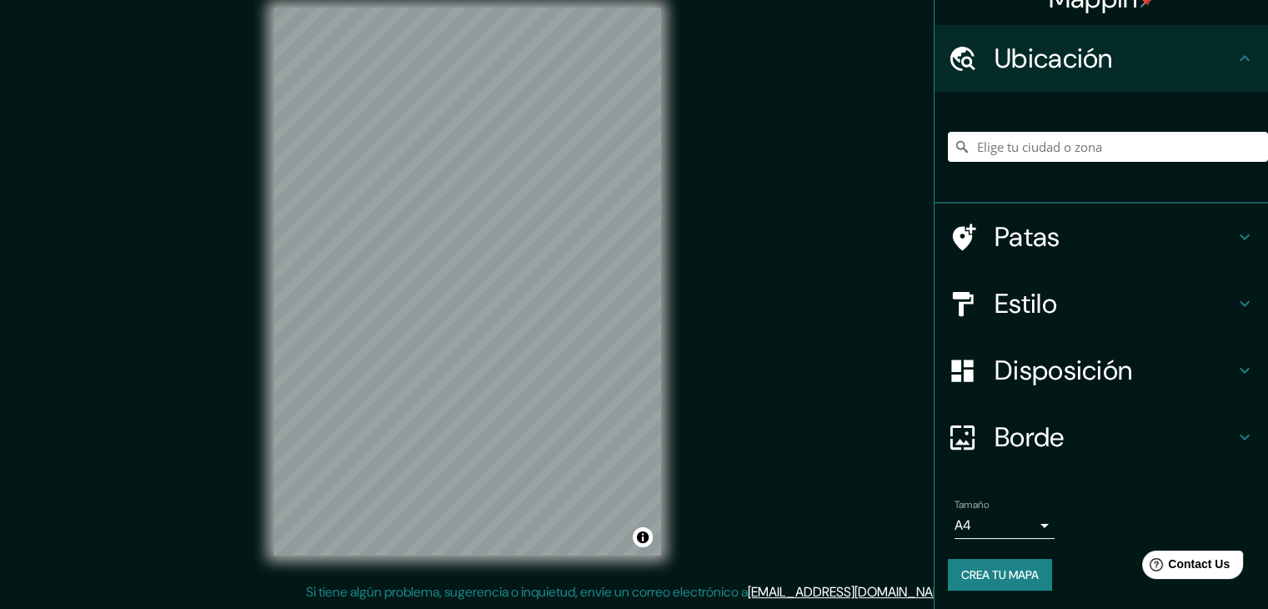
scroll to position [29, 0]
click at [990, 566] on font "Crea tu mapa" at bounding box center [1000, 573] width 78 height 15
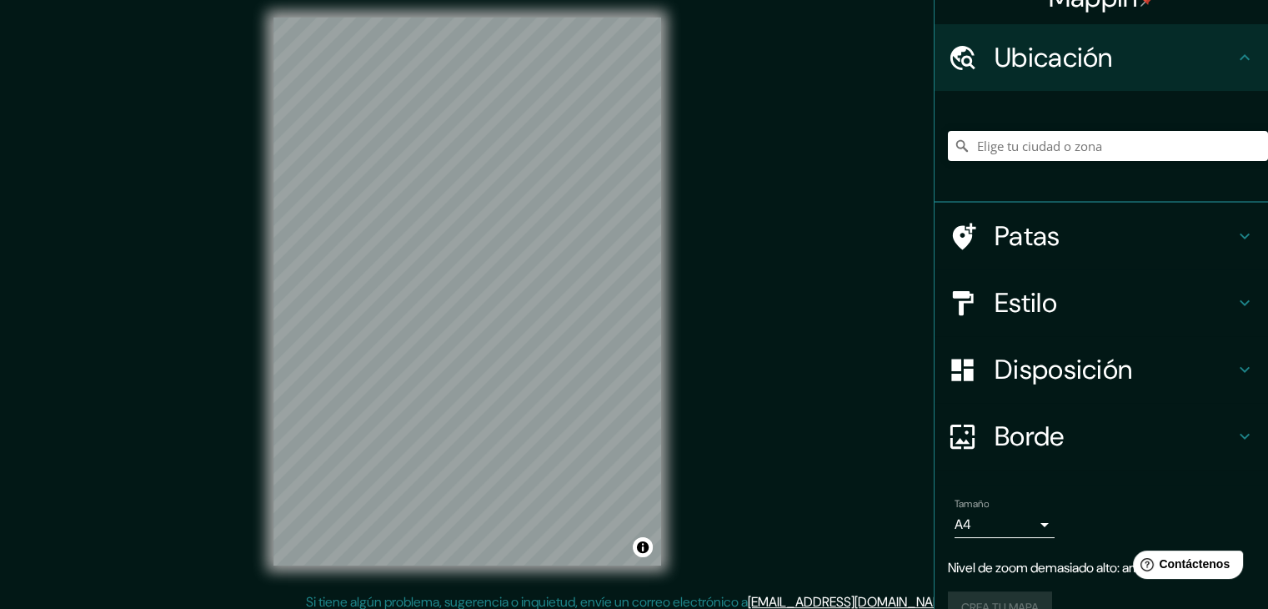
scroll to position [19, 0]
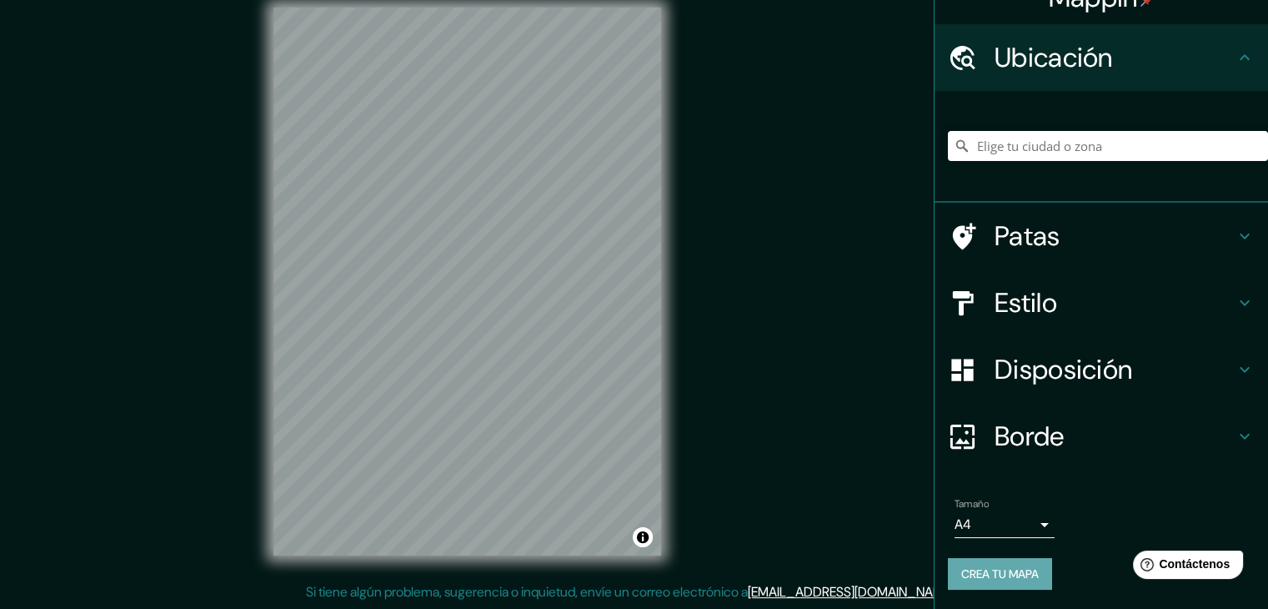
click at [969, 574] on font "Crea tu mapa" at bounding box center [1000, 573] width 78 height 15
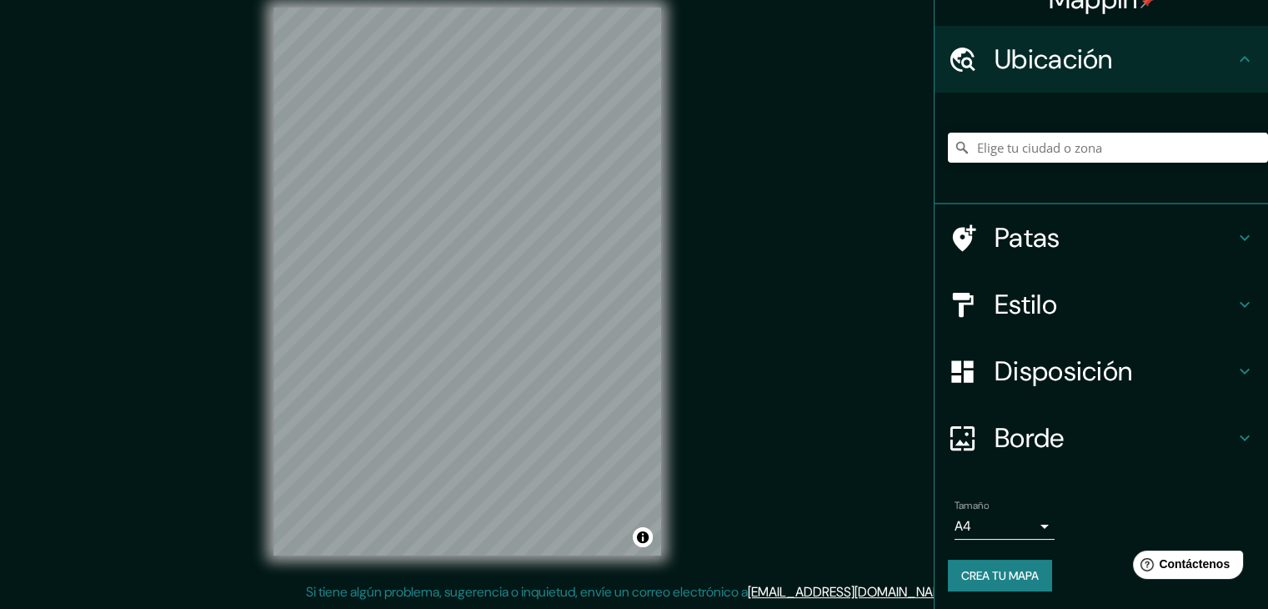
scroll to position [29, 0]
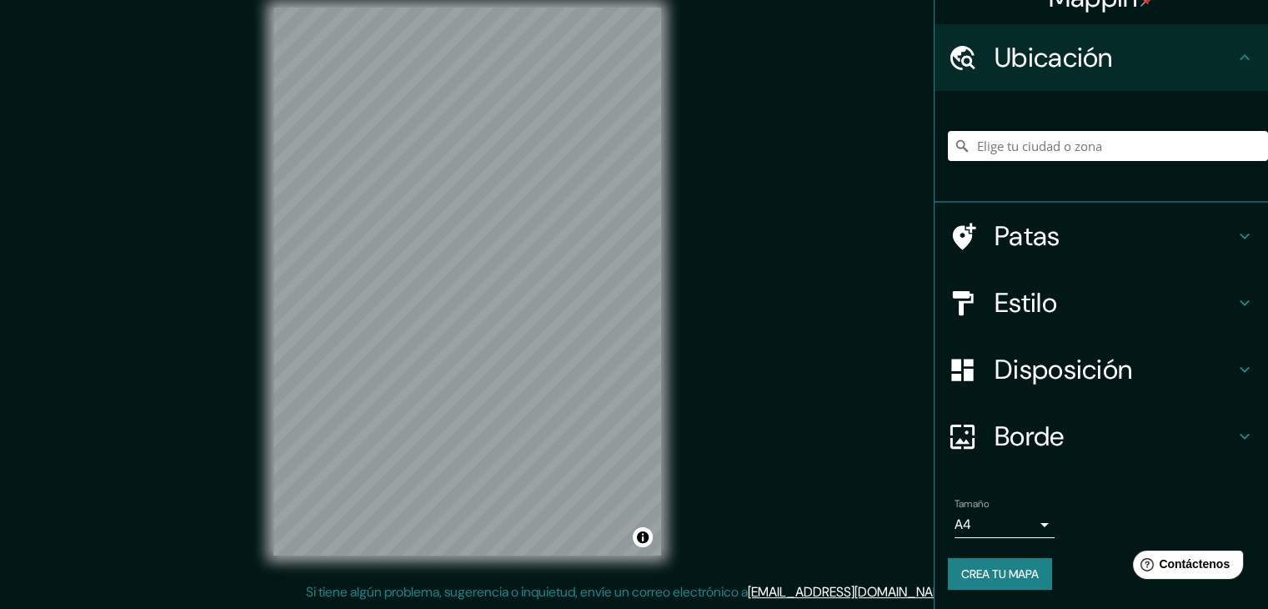
click at [964, 581] on font "Crea tu mapa" at bounding box center [1000, 574] width 78 height 22
